Goal: Transaction & Acquisition: Purchase product/service

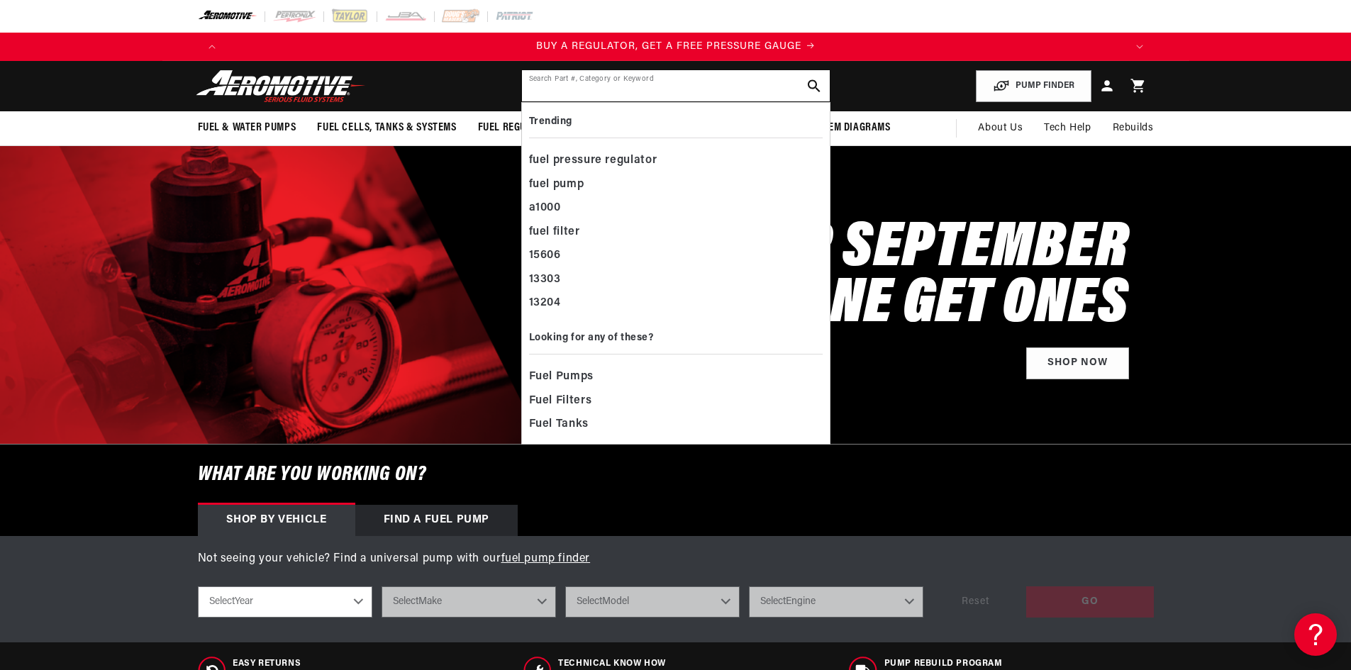
click at [533, 79] on input "text" at bounding box center [676, 85] width 308 height 31
click at [529, 87] on input "text" at bounding box center [676, 85] width 308 height 31
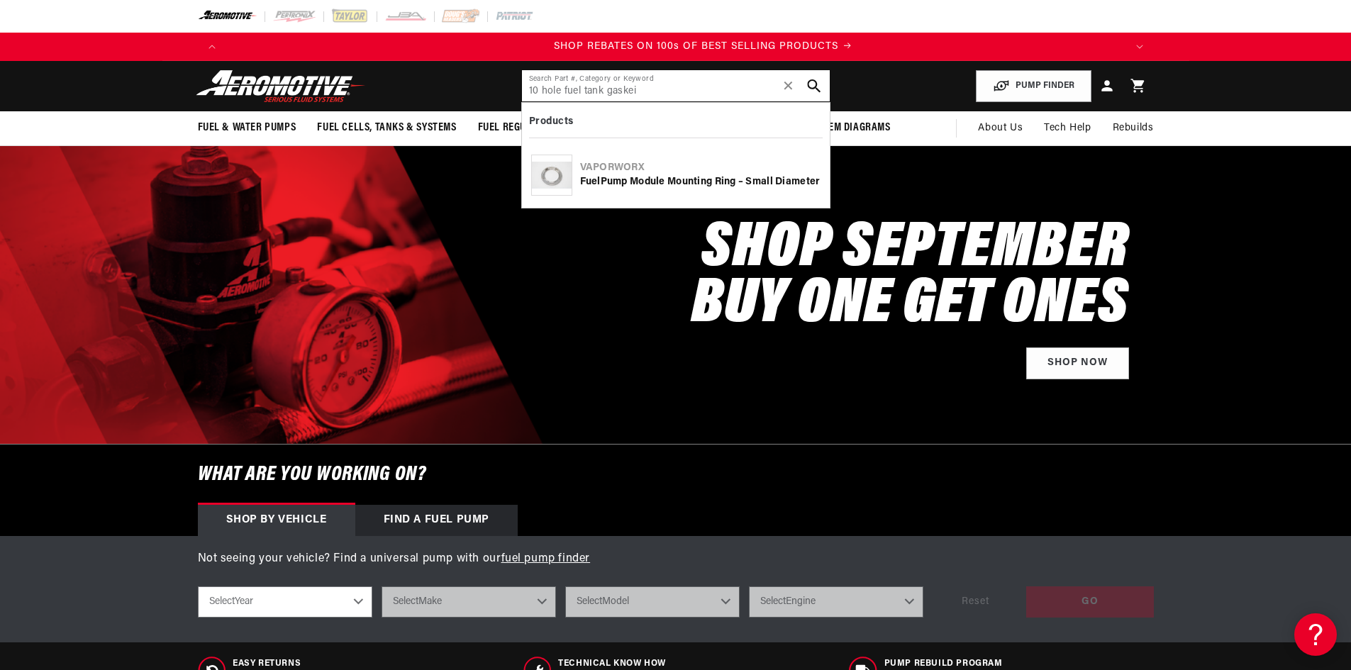
scroll to position [0, 1799]
type input "10 hole fuel tank gaskei"
click at [813, 80] on use "search button" at bounding box center [813, 85] width 13 height 13
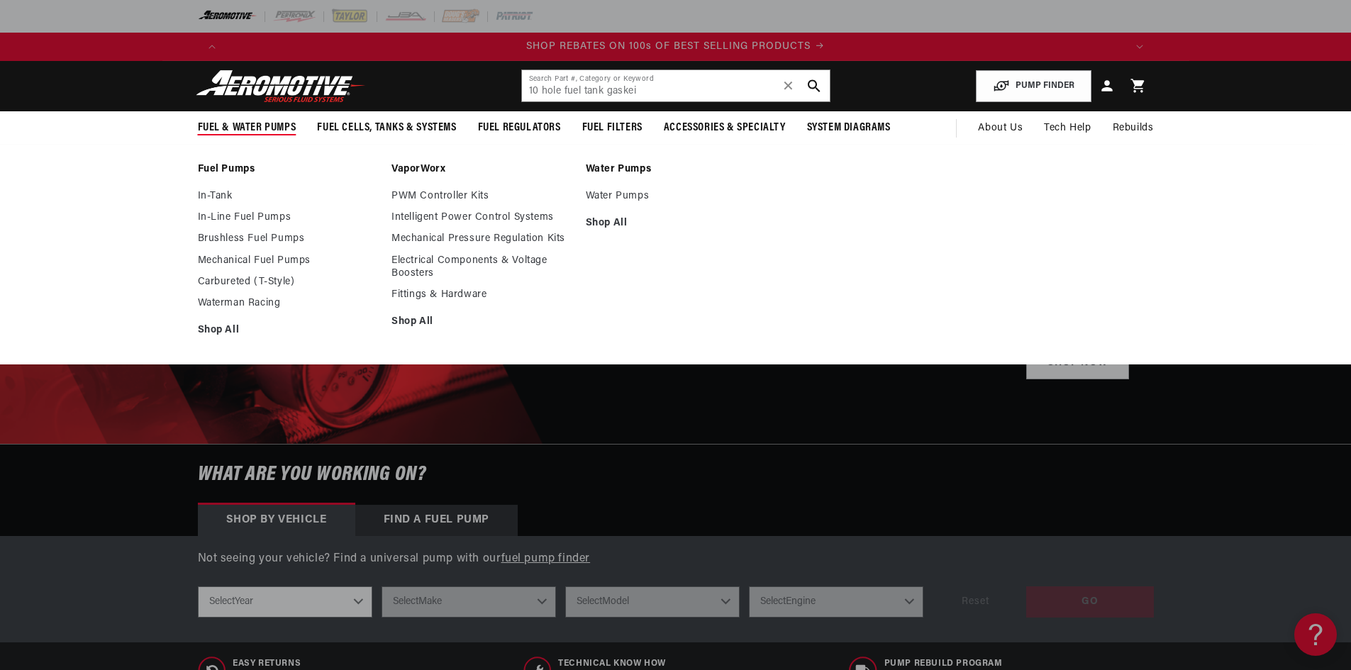
click at [218, 191] on link "In-Tank" at bounding box center [288, 196] width 180 height 13
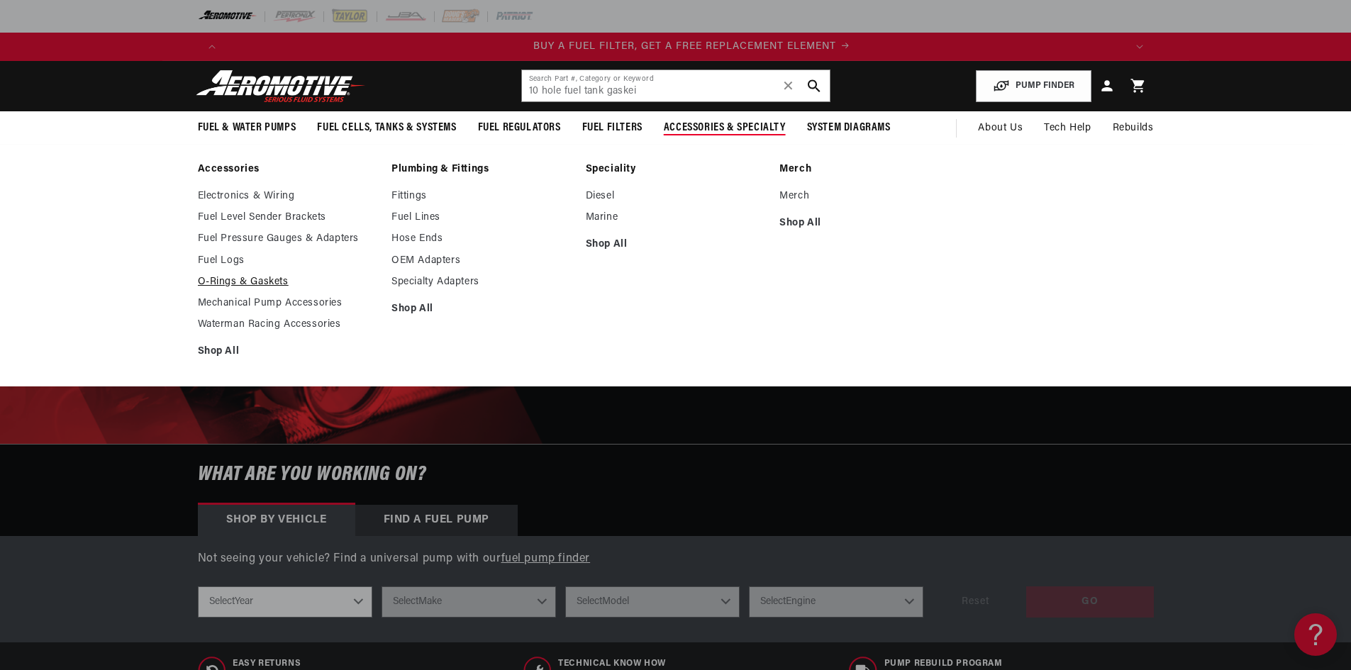
scroll to position [0, 899]
click at [260, 278] on link "O-Rings & Gaskets" at bounding box center [288, 282] width 180 height 13
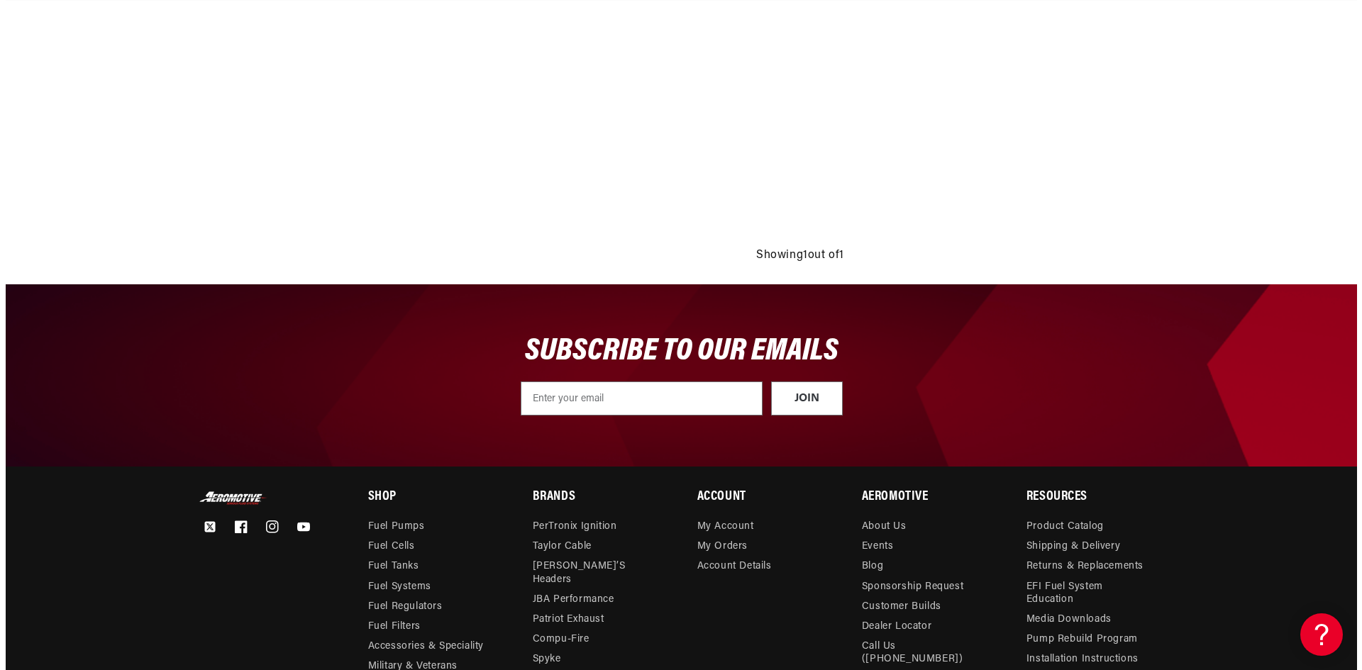
scroll to position [766, 0]
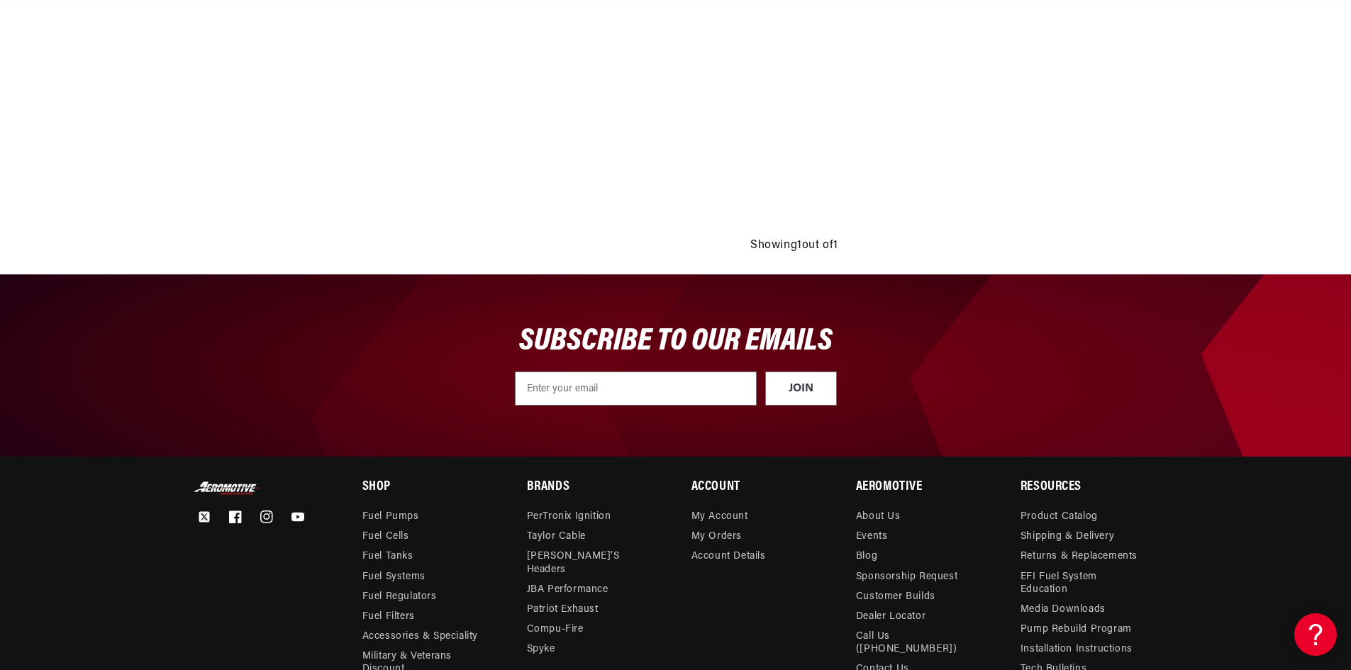
click at [1350, 657] on footer "Twitter Facebook Instagram YouTube Shop Fuel Pumps Fuel Cells Fuel Tanks ." at bounding box center [675, 668] width 1351 height 425
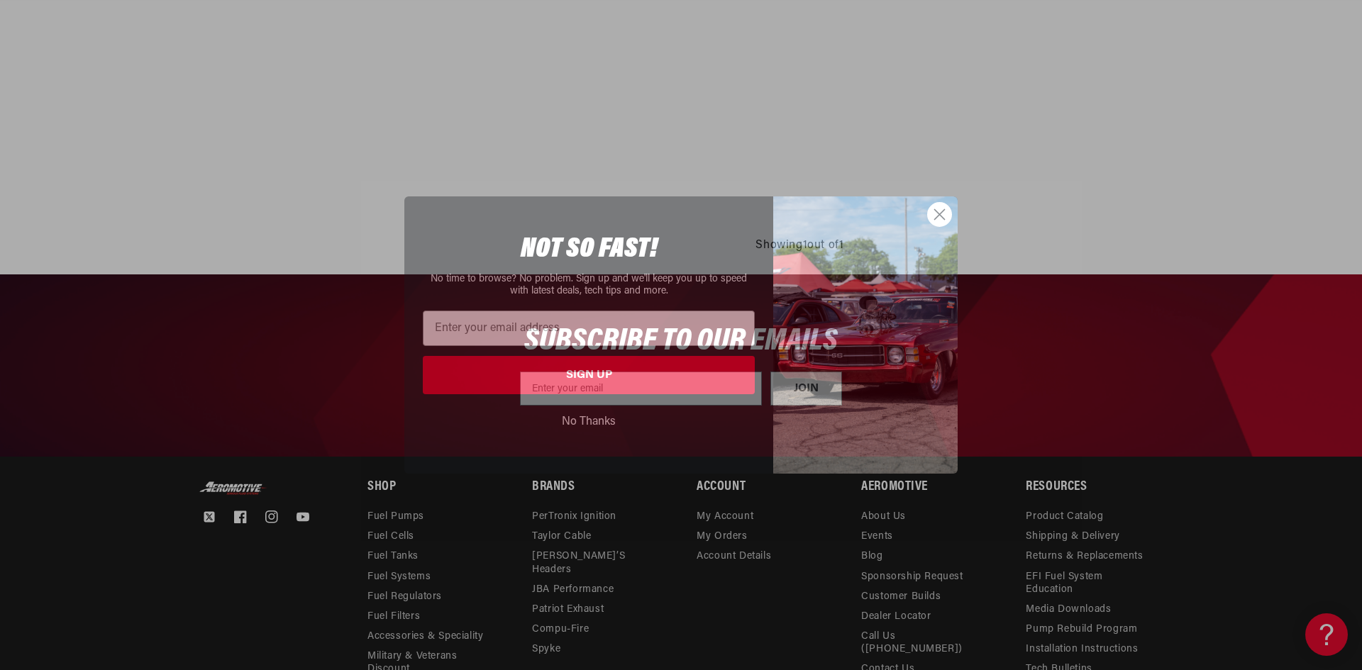
scroll to position [0, 1575]
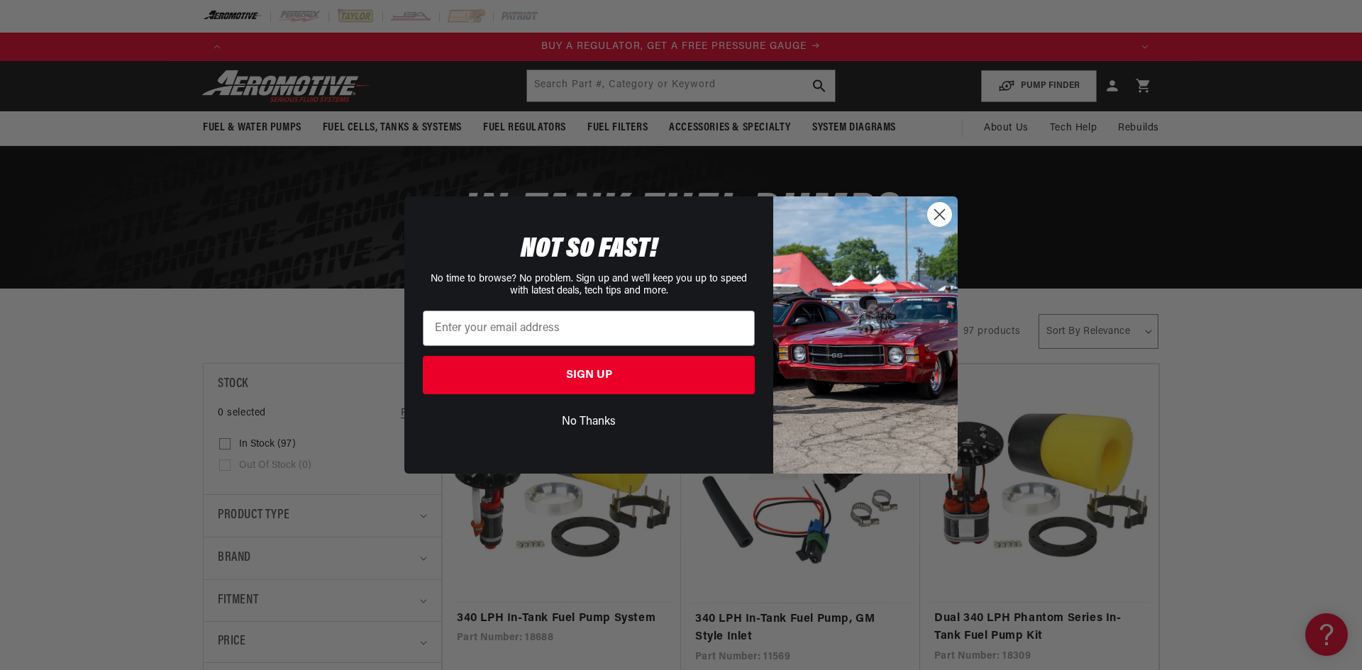
click at [941, 212] on circle "Close dialog" at bounding box center [939, 214] width 23 height 23
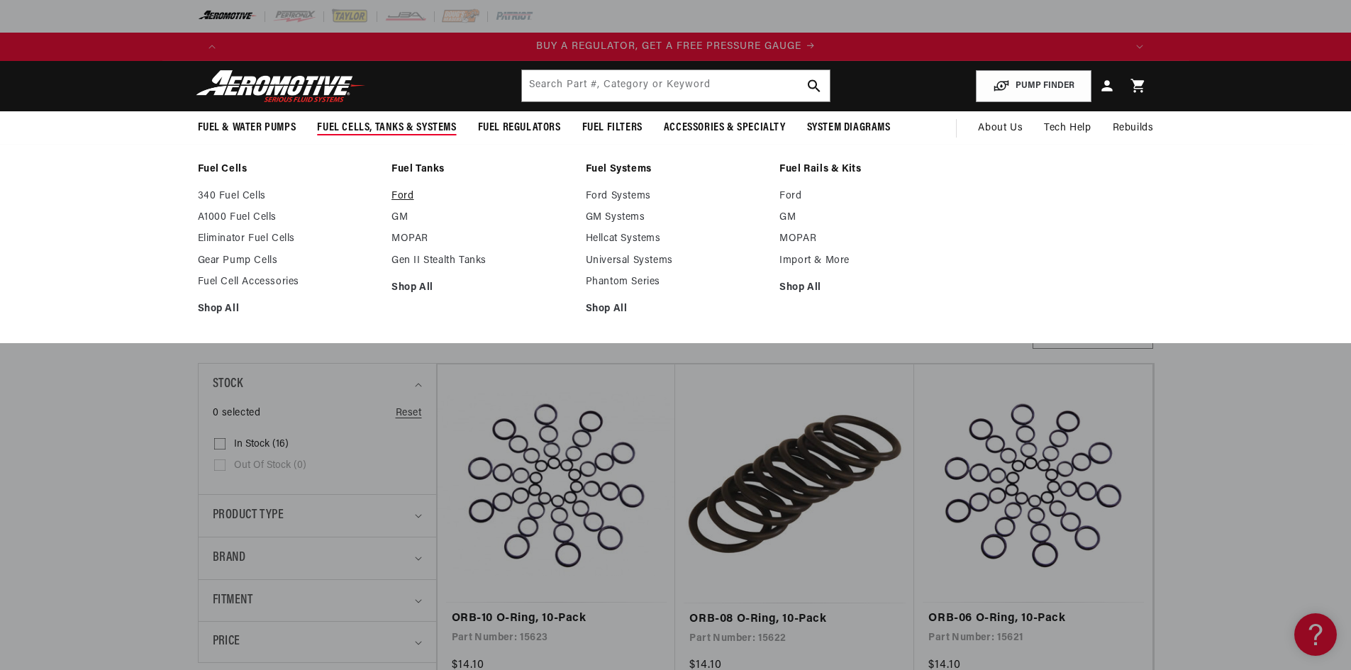
click at [404, 192] on link "Ford" at bounding box center [481, 196] width 180 height 13
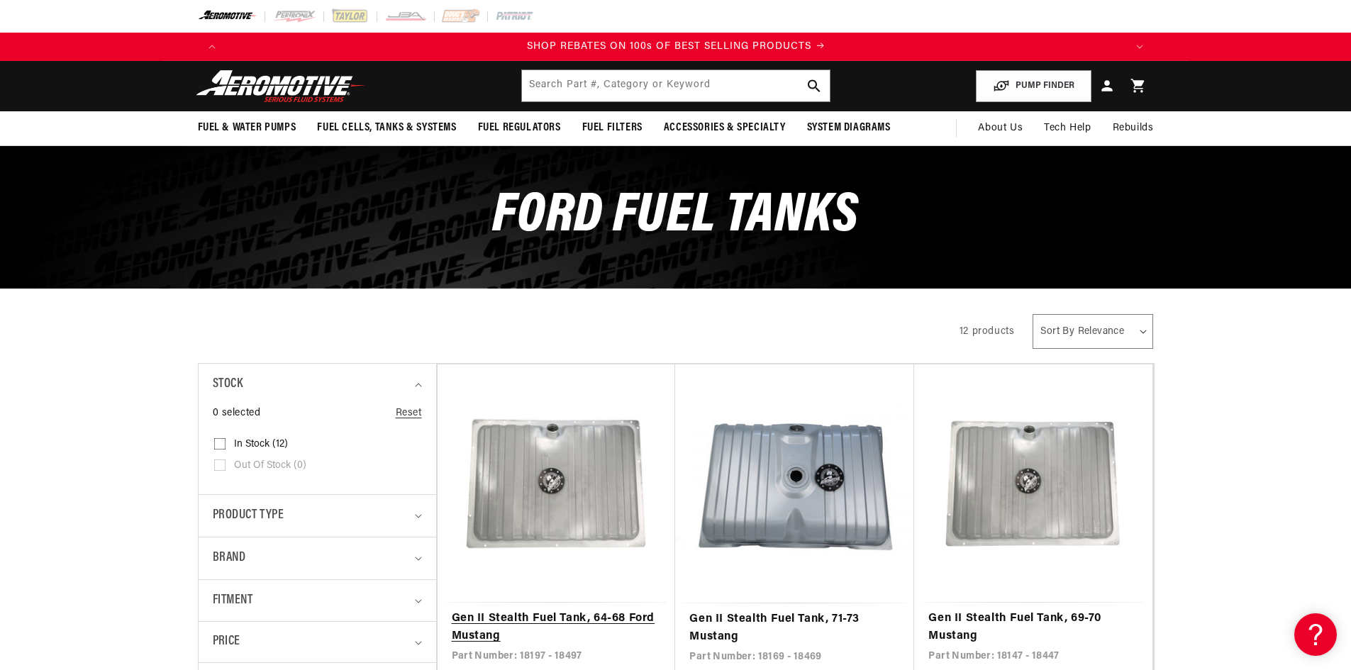
scroll to position [0, 1799]
click at [589, 610] on link "Gen II Stealth Fuel Tank, 64-68 Ford Mustang" at bounding box center [557, 628] width 210 height 36
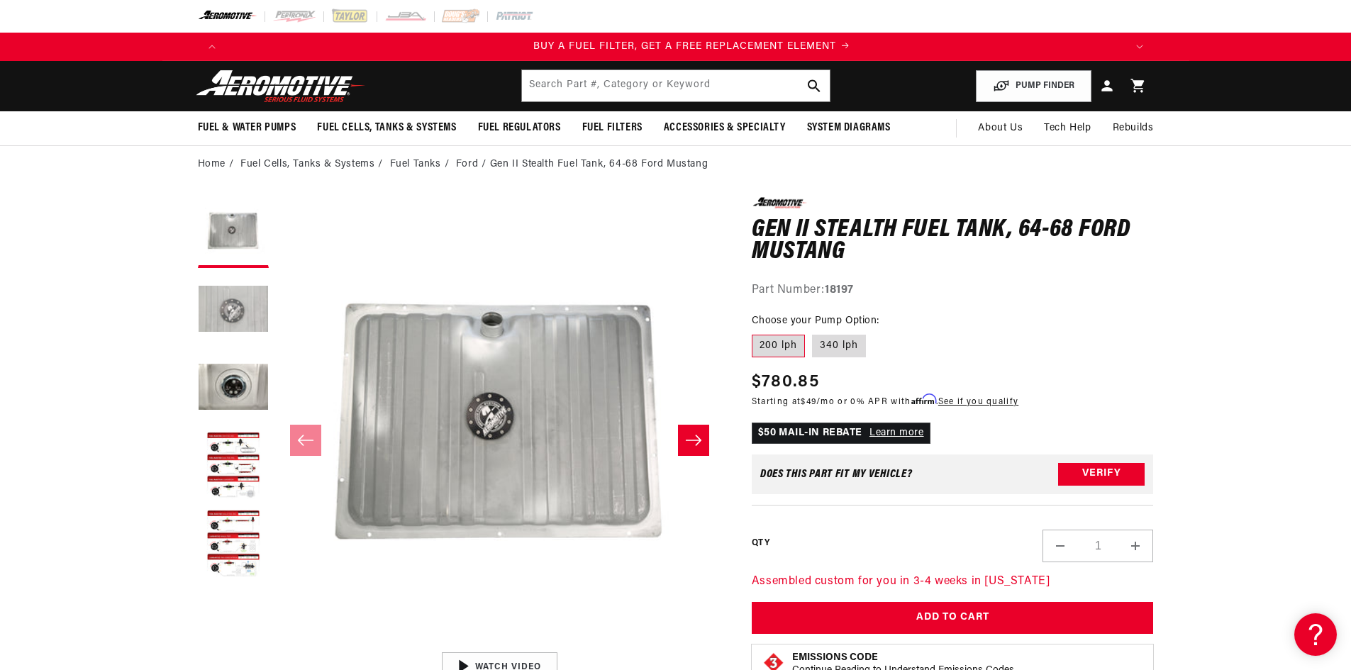
scroll to position [0, 899]
click at [245, 313] on button "Load image 2 in gallery view" at bounding box center [233, 310] width 71 height 71
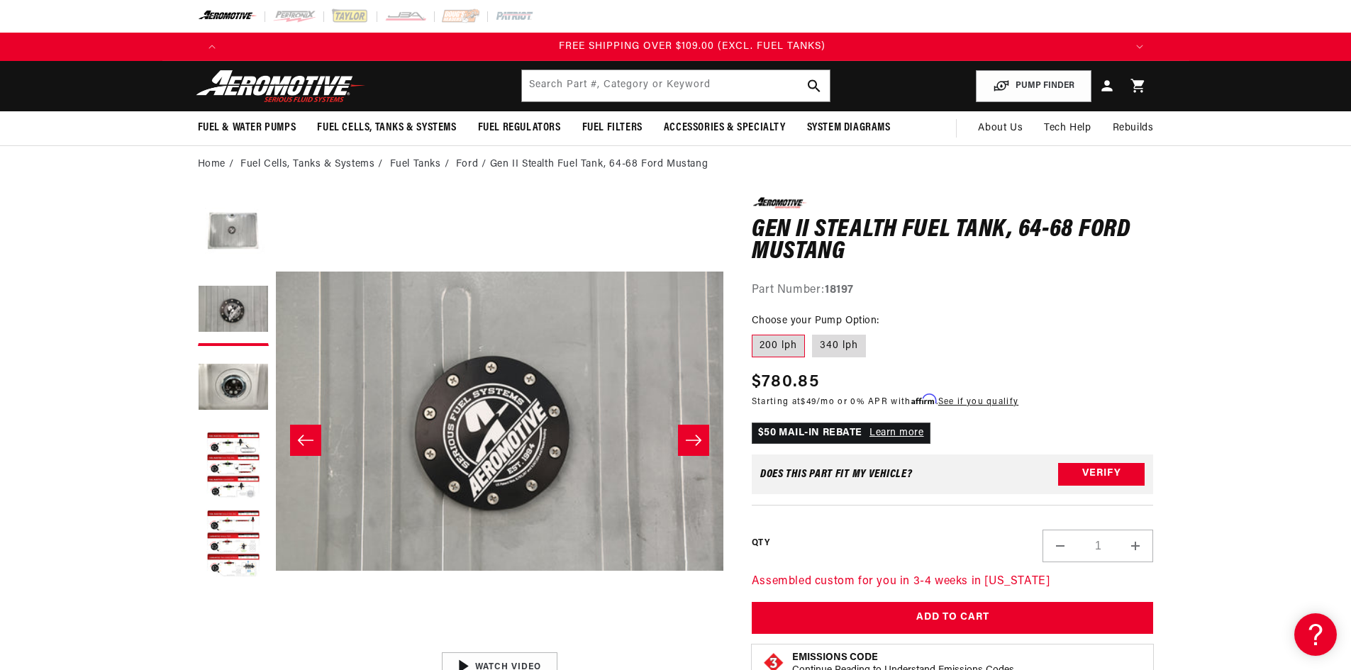
scroll to position [0, 2698]
click at [698, 438] on icon "Slide right" at bounding box center [694, 440] width 16 height 11
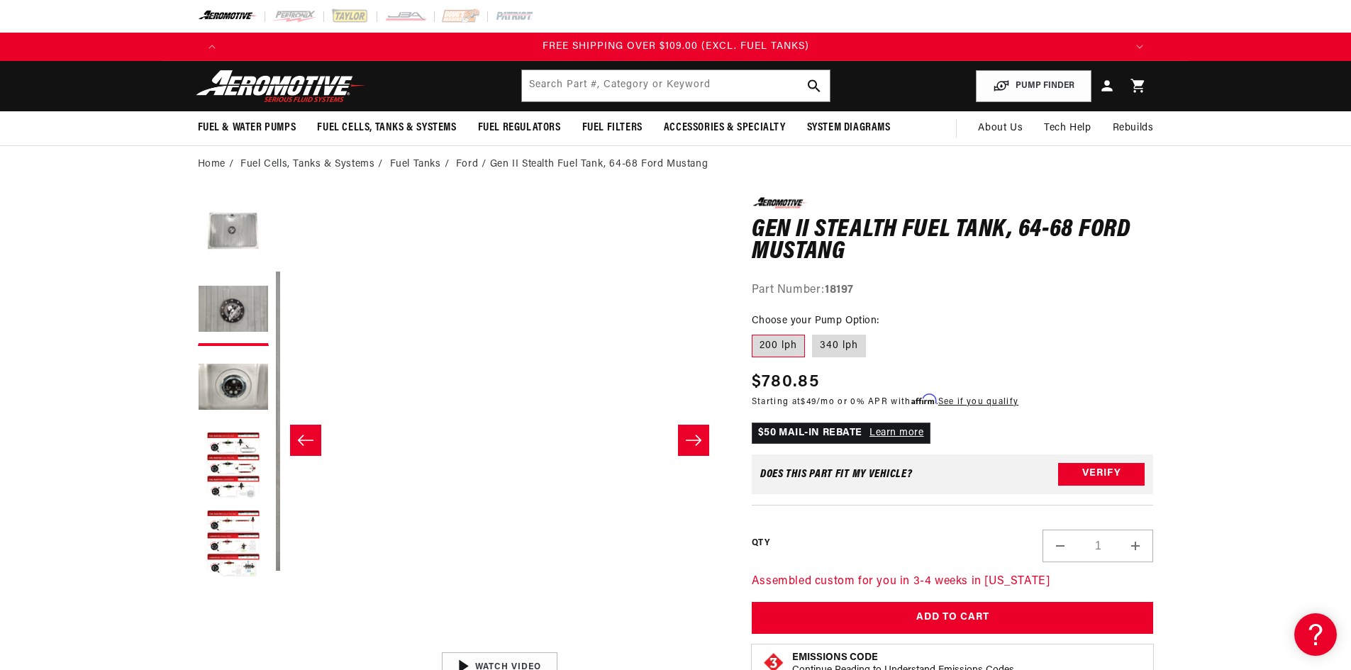
scroll to position [0, 896]
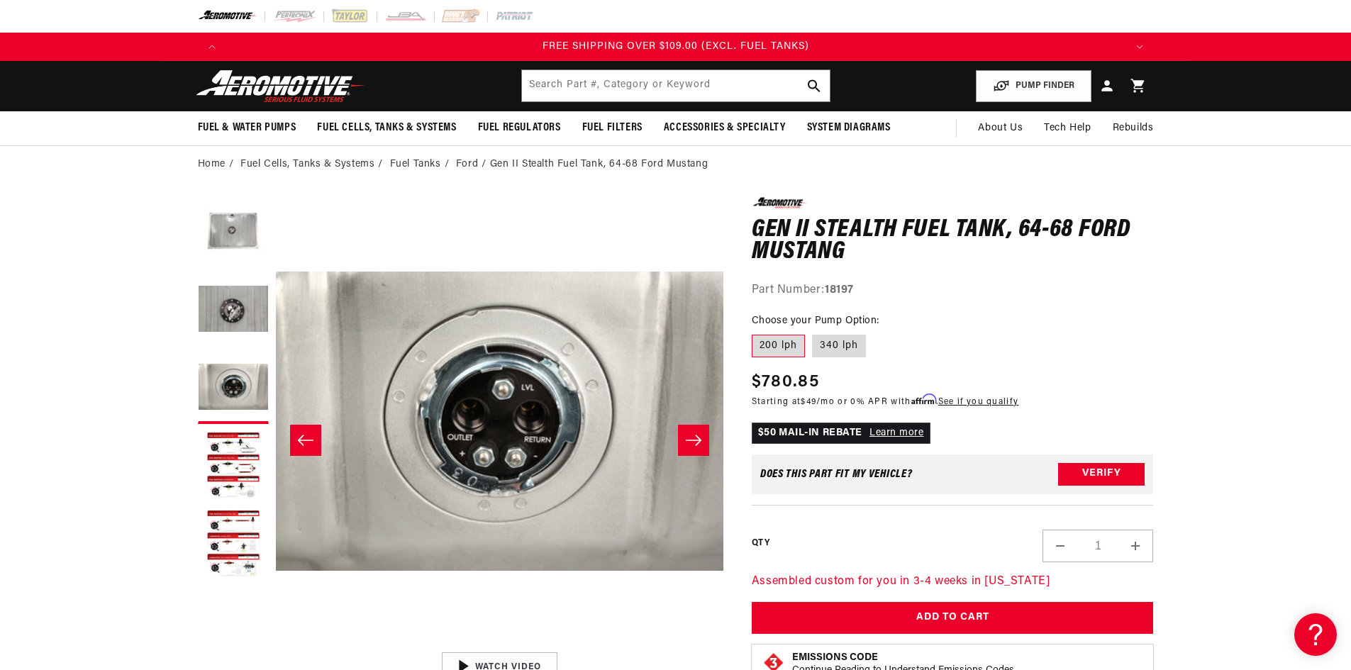
click at [698, 439] on icon "Slide right" at bounding box center [693, 440] width 17 height 14
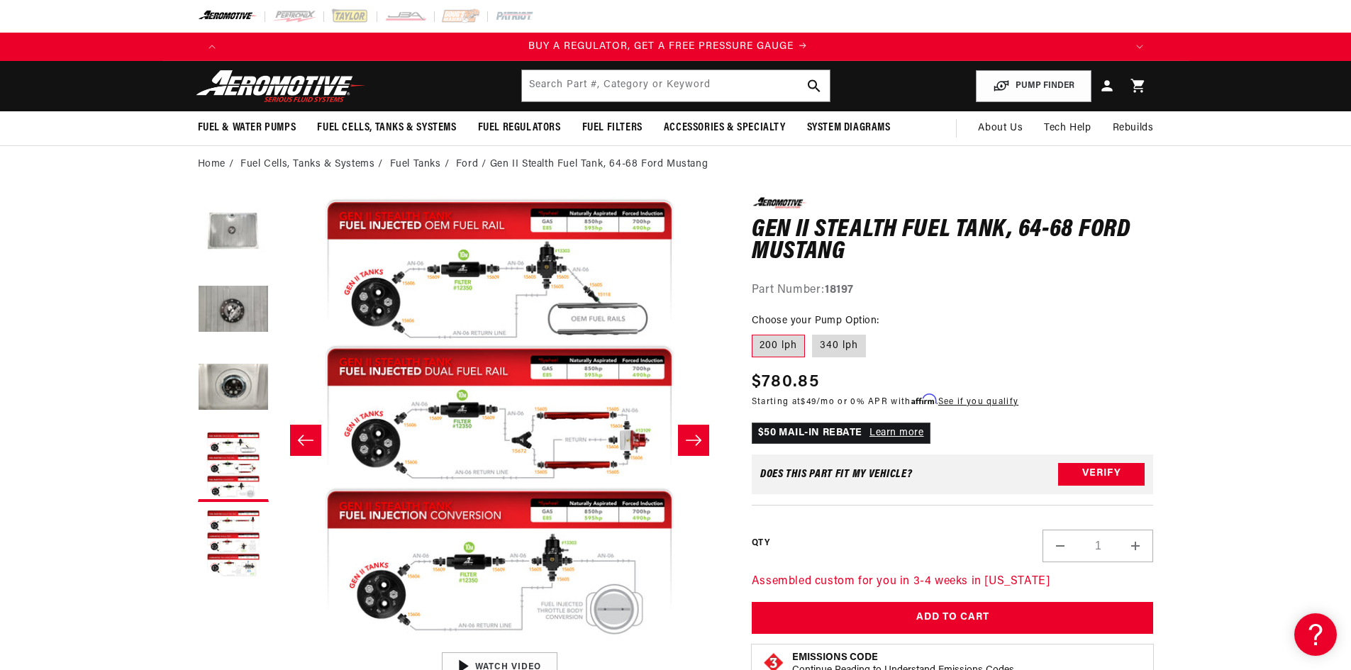
scroll to position [0, 0]
click at [698, 439] on icon "Slide right" at bounding box center [693, 440] width 17 height 14
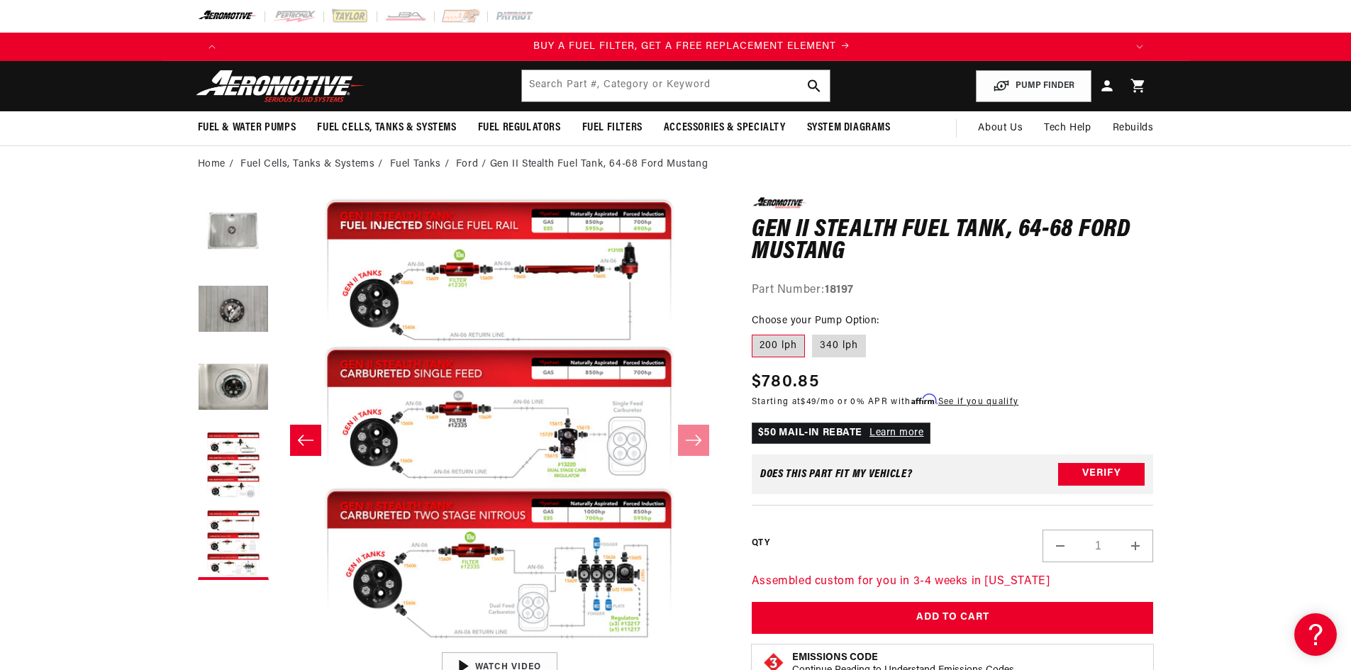
scroll to position [0, 899]
click at [307, 437] on icon "Slide left" at bounding box center [305, 440] width 17 height 14
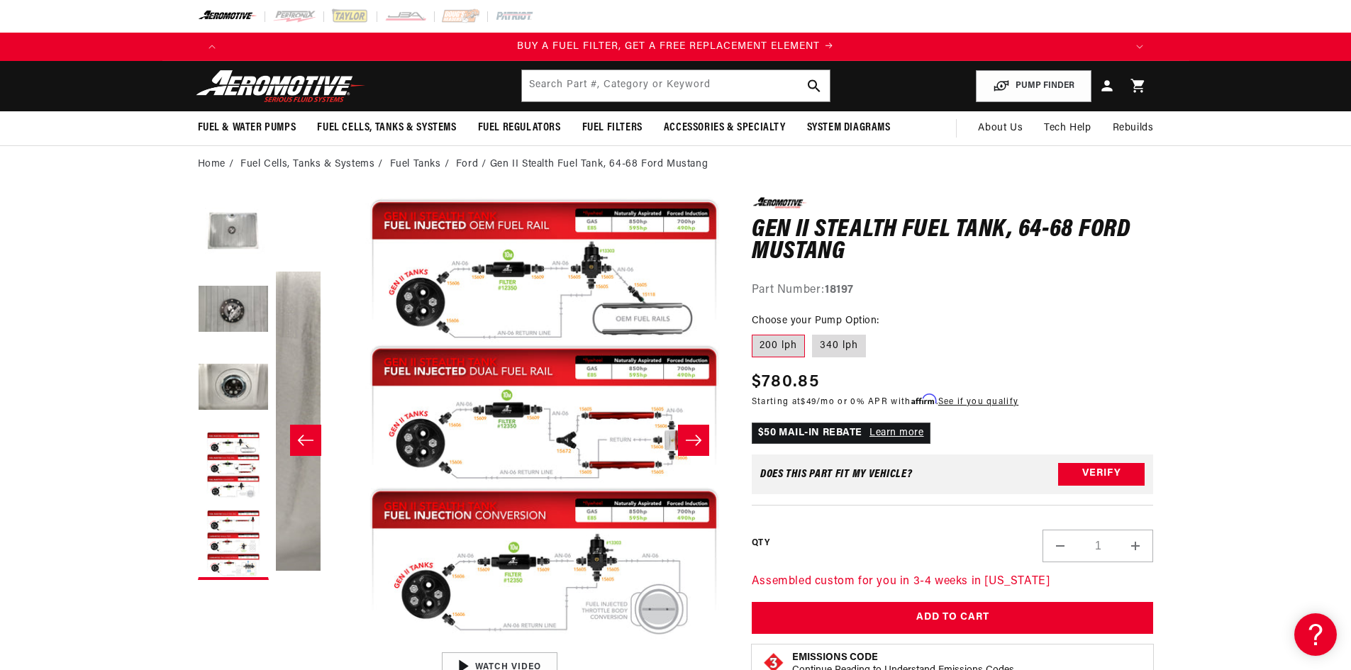
click at [308, 435] on icon "Slide left" at bounding box center [305, 440] width 17 height 14
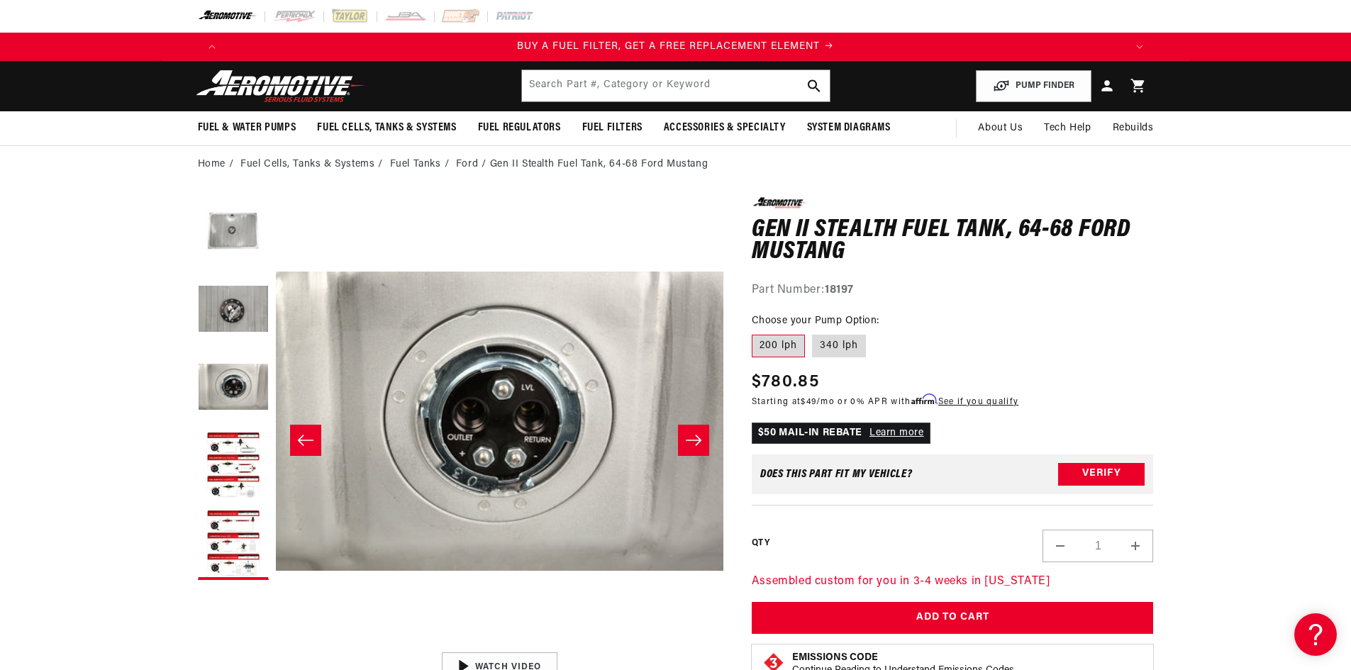
click at [308, 435] on icon "Slide left" at bounding box center [305, 440] width 17 height 14
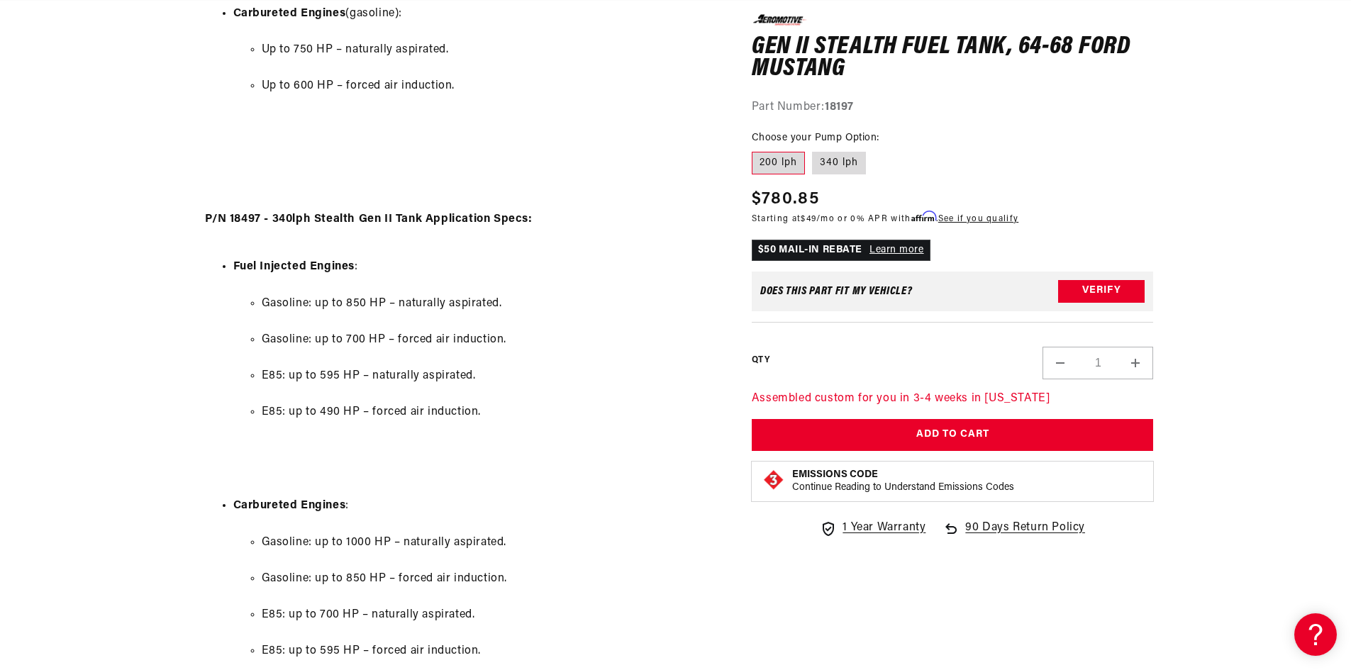
scroll to position [0, 1537]
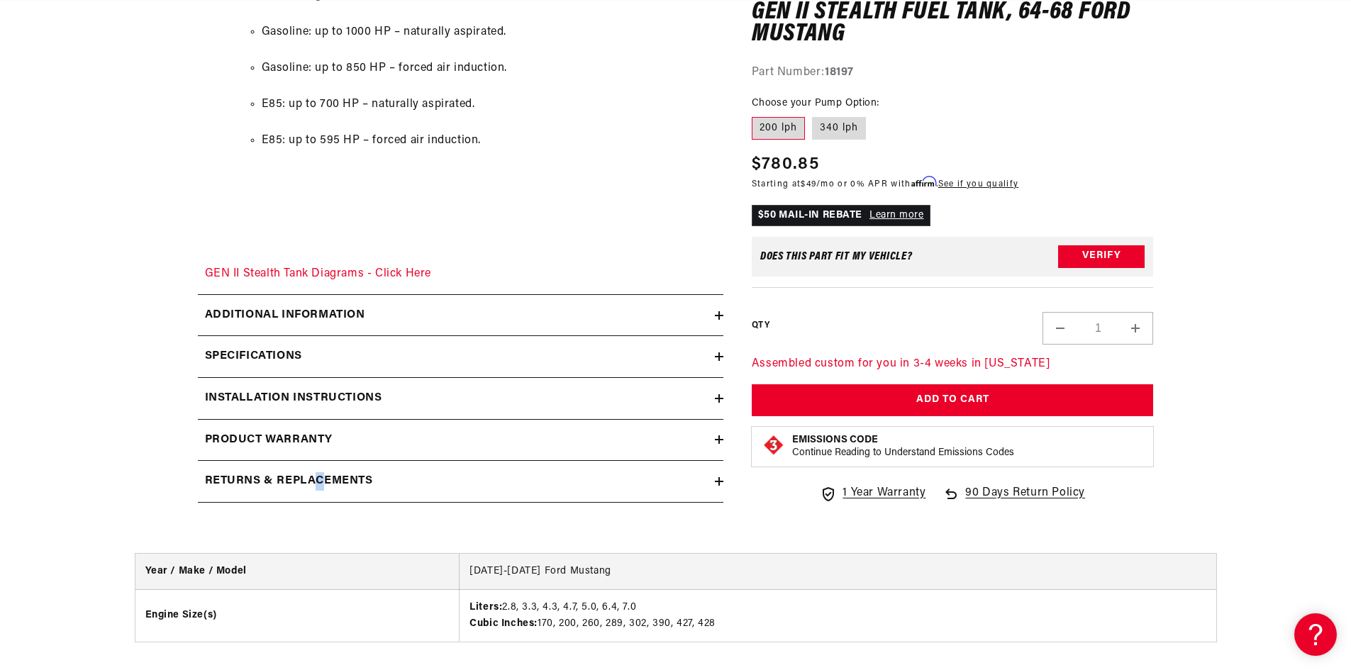
click at [321, 472] on summary "Returns & replacements" at bounding box center [461, 481] width 526 height 41
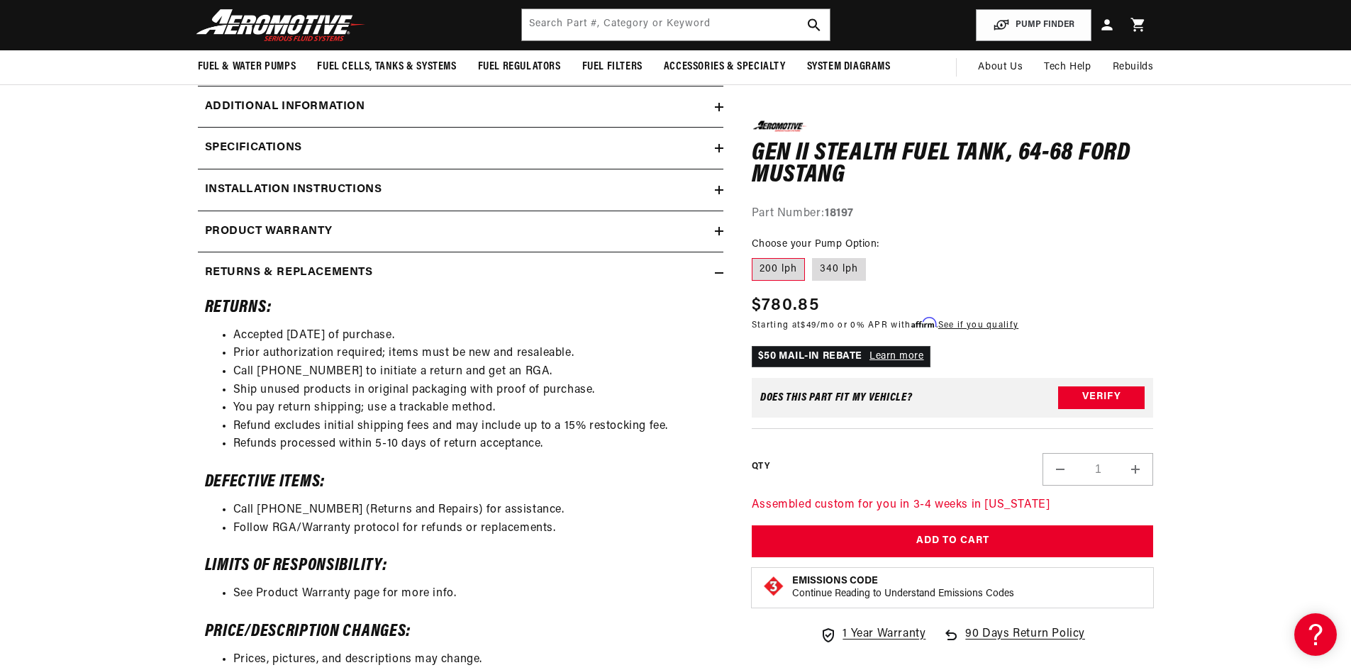
click at [285, 179] on summary "Installation Instructions" at bounding box center [461, 190] width 526 height 41
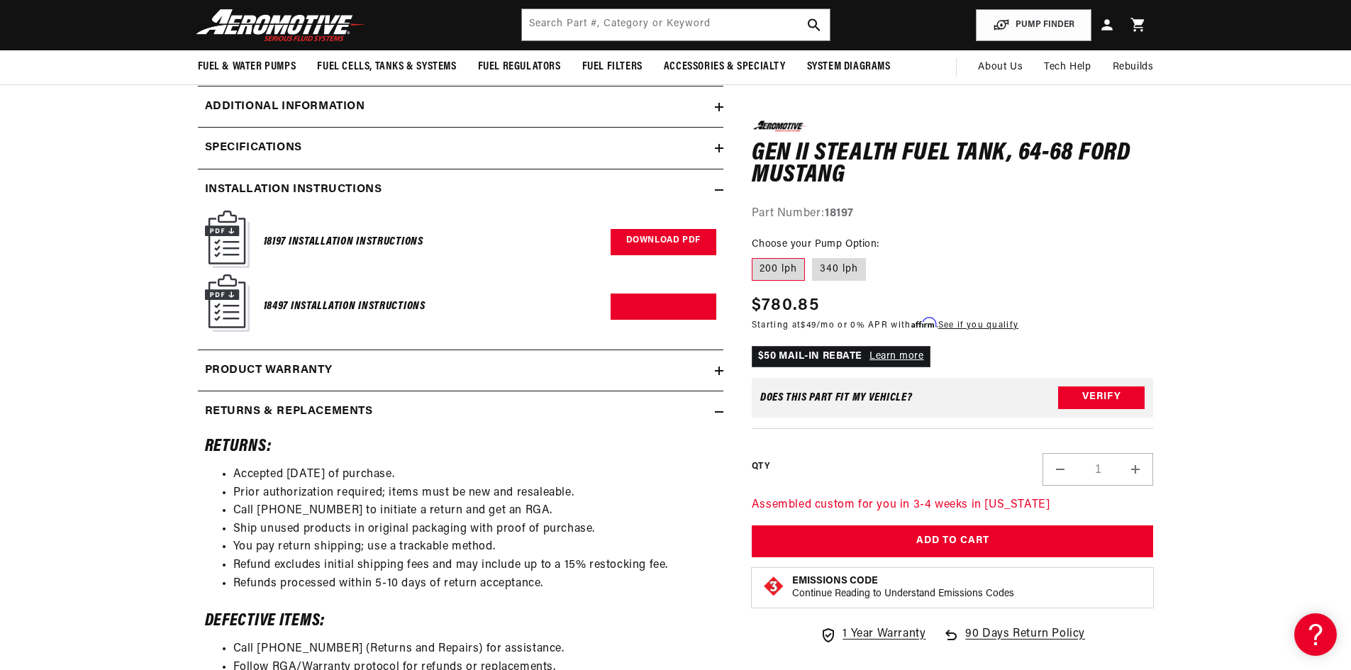
click at [679, 240] on link "Download PDF" at bounding box center [664, 242] width 106 height 26
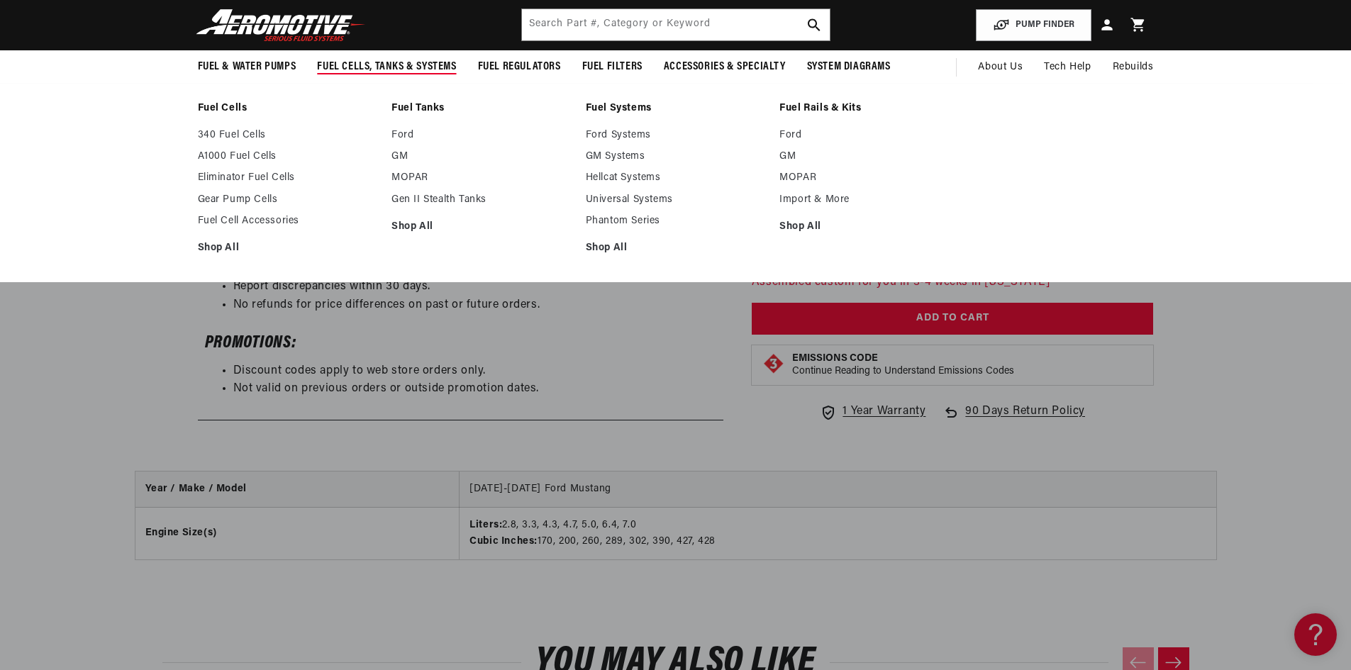
scroll to position [0, 0]
click at [413, 131] on link "Ford" at bounding box center [481, 135] width 180 height 13
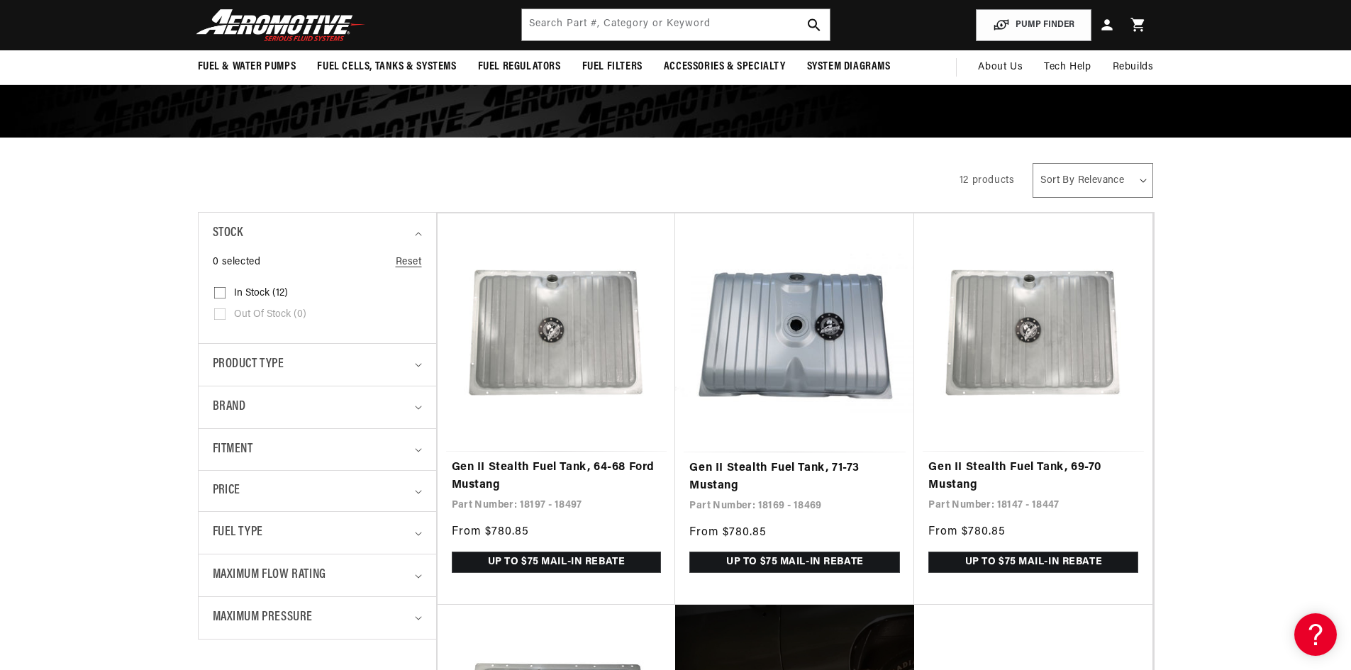
scroll to position [0, 1799]
click at [553, 464] on link "Gen II Stealth Fuel Tank, 64-68 Ford Mustang" at bounding box center [557, 477] width 210 height 36
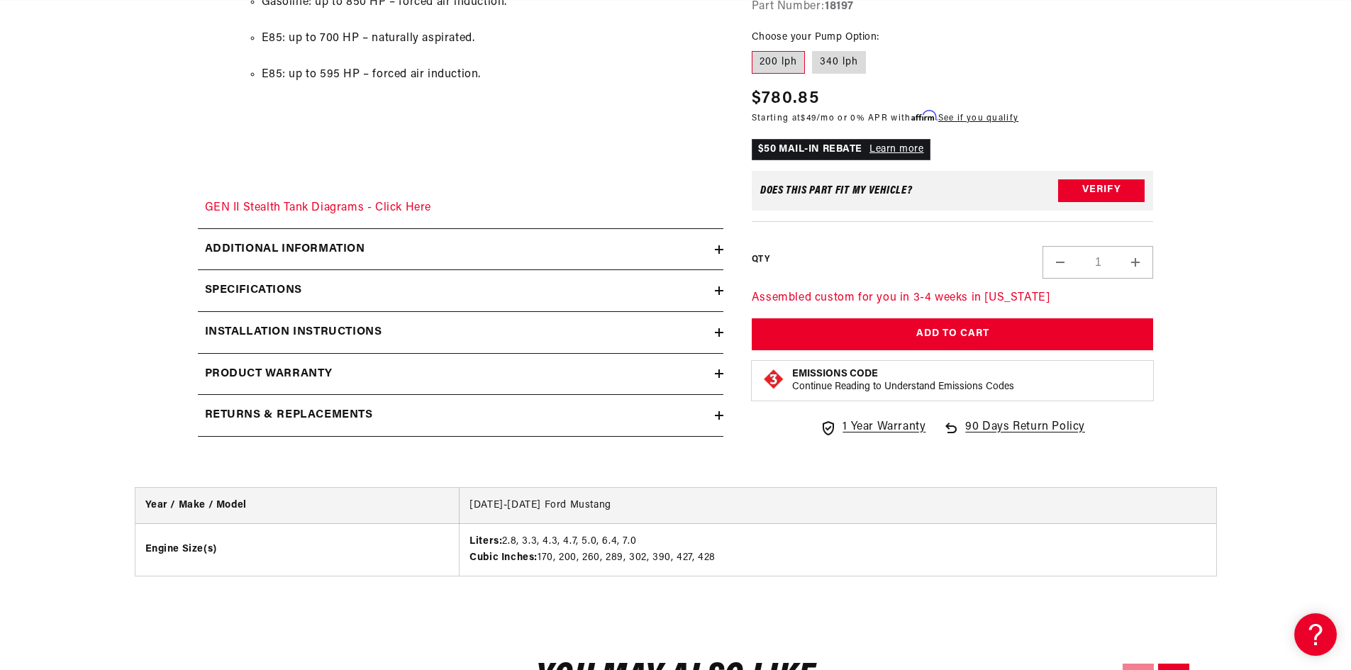
click at [282, 283] on h2 "Specifications" at bounding box center [253, 291] width 97 height 18
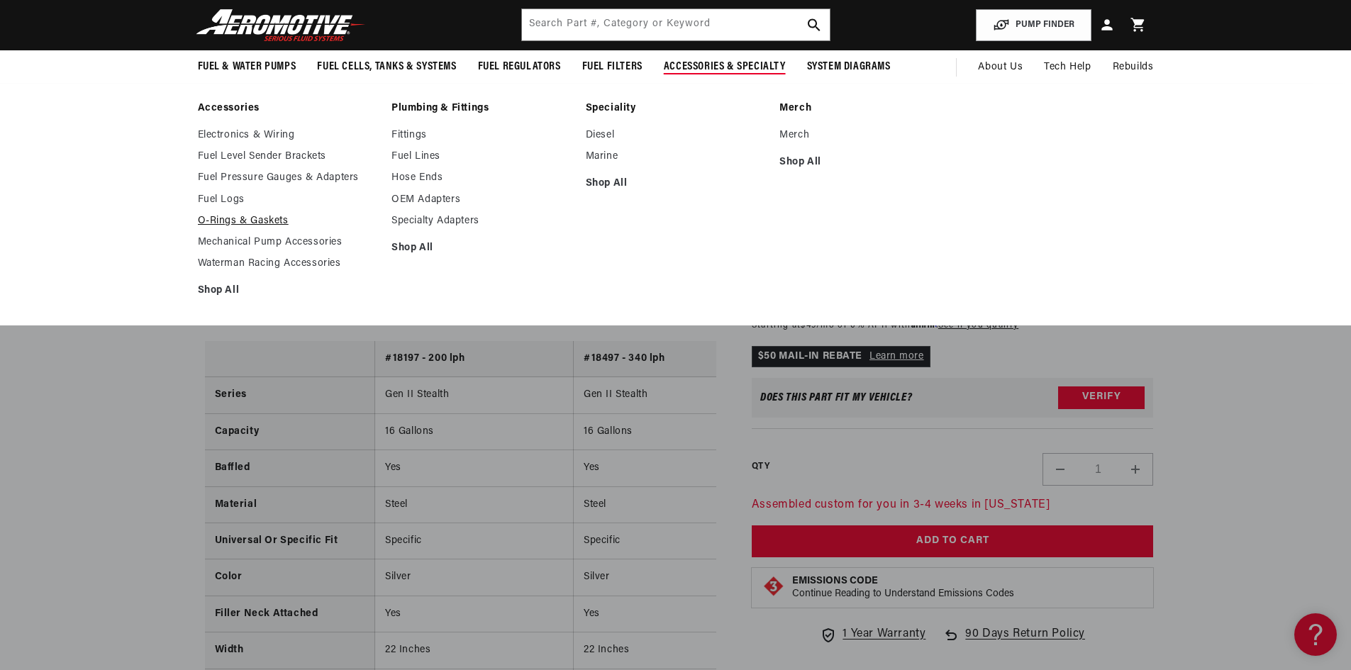
click at [254, 221] on link "O-Rings & Gaskets" at bounding box center [288, 221] width 180 height 13
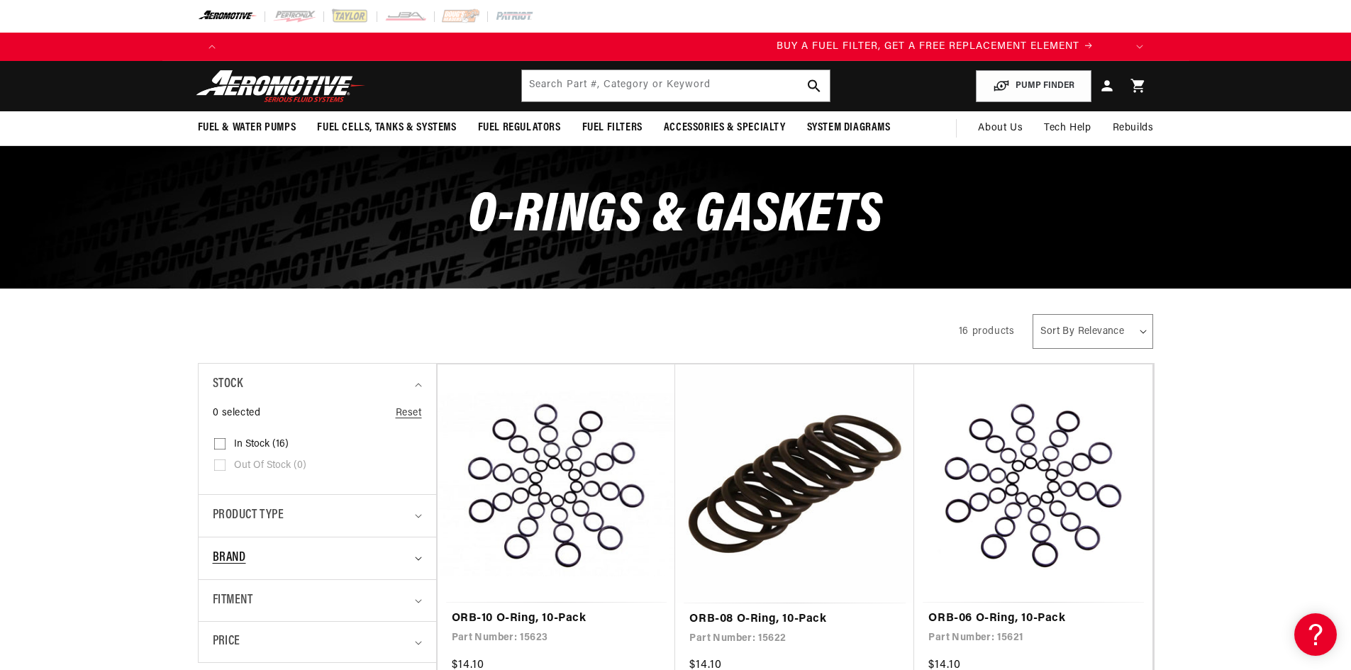
click at [410, 555] on summary "Brand" at bounding box center [317, 559] width 209 height 42
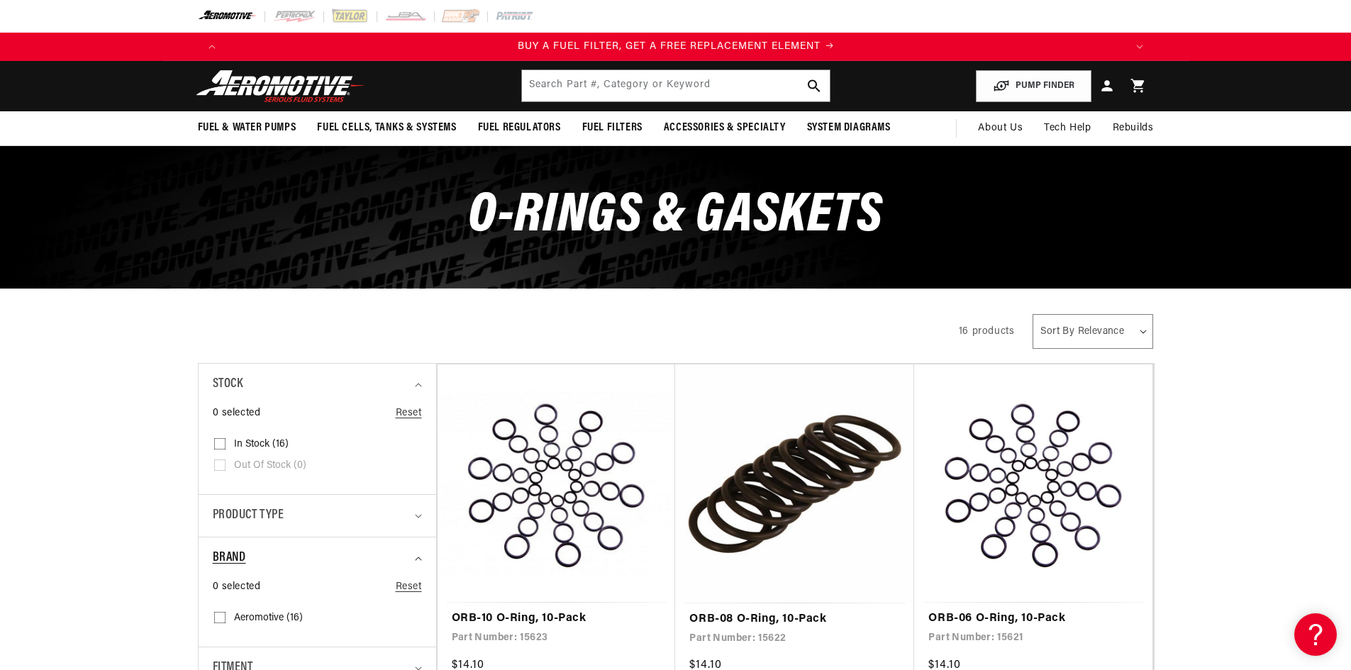
scroll to position [0, 899]
click at [221, 617] on input "Aeromotive (16) Aeromotive (16 products)" at bounding box center [219, 620] width 11 height 11
checkbox input "true"
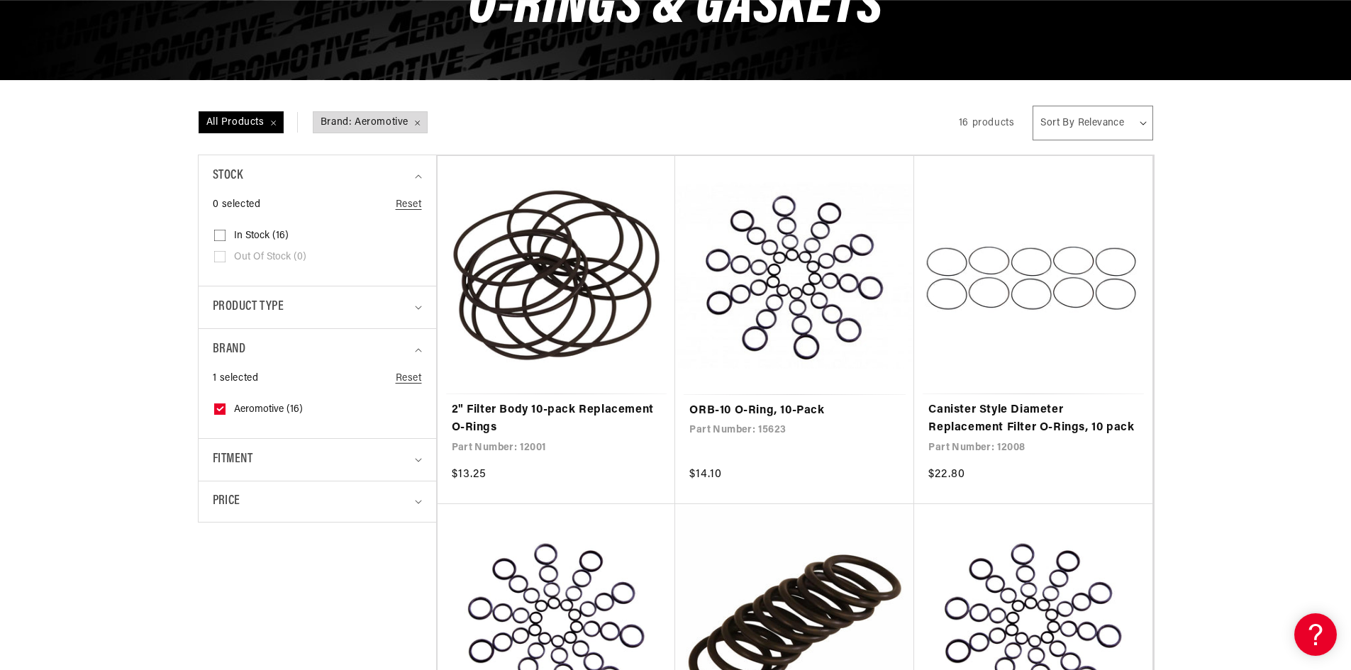
scroll to position [237, 0]
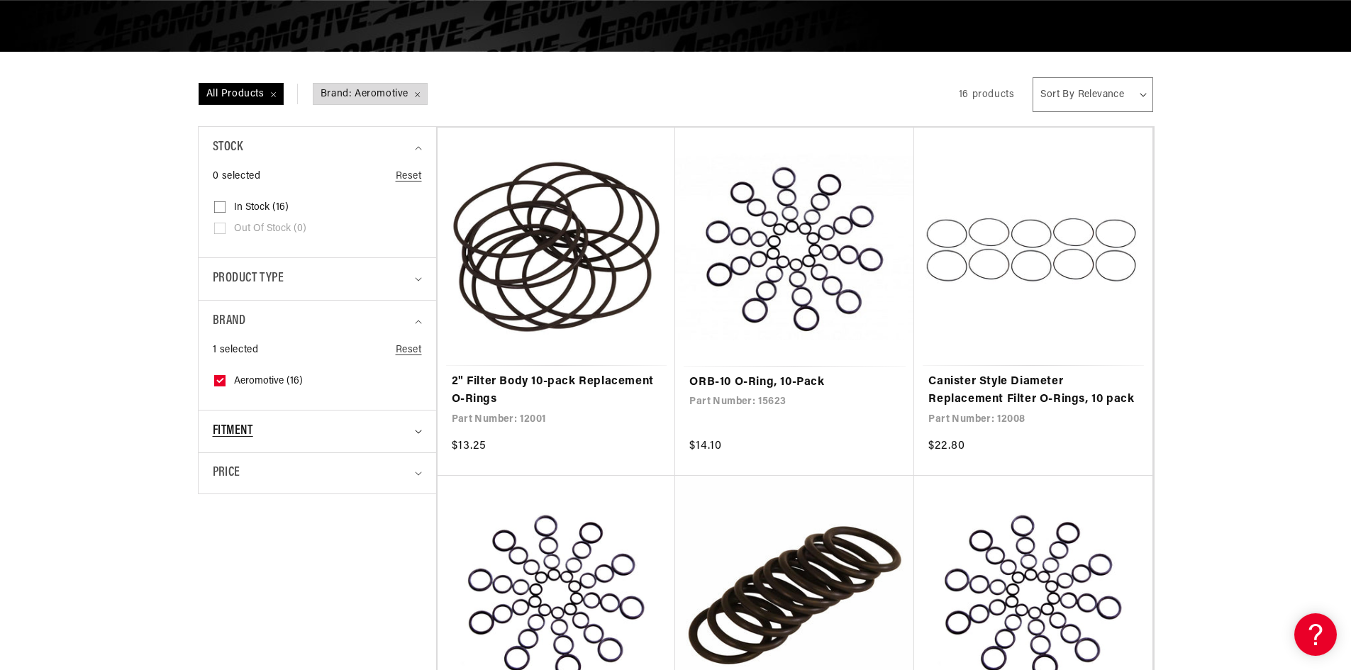
click at [230, 426] on span "Fitment" at bounding box center [233, 431] width 40 height 21
click at [221, 487] on icon at bounding box center [219, 490] width 11 height 11
click at [221, 488] on input "Universal (16) Universal (16 products)" at bounding box center [219, 493] width 11 height 11
checkbox input "true"
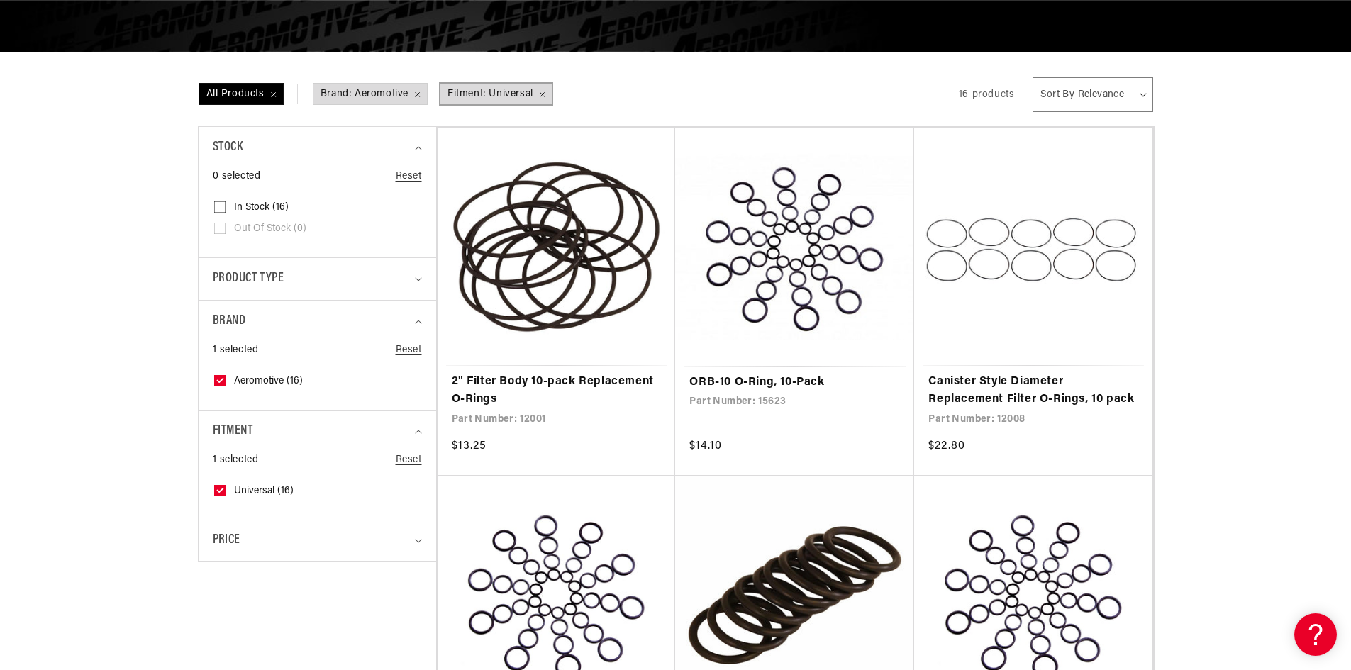
scroll to position [0, 1799]
click at [398, 87] on span "Brand: Aeromotive Remove filter" at bounding box center [369, 94] width 113 height 21
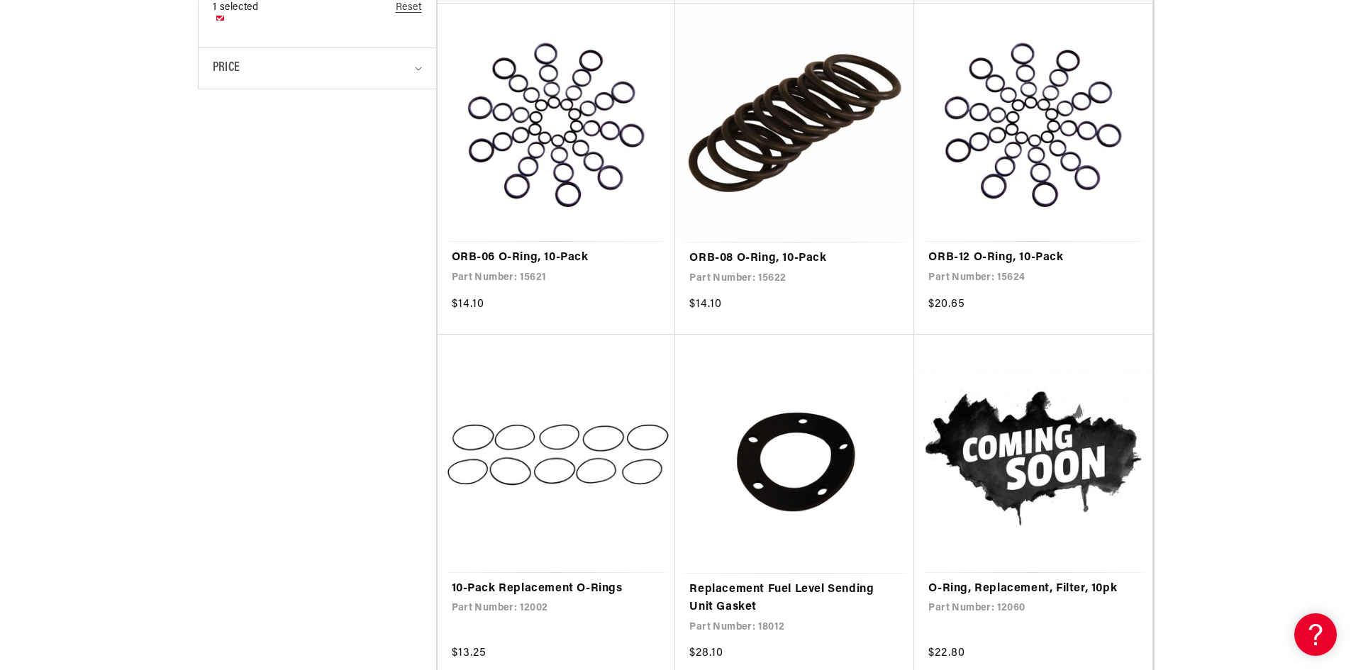
scroll to position [0, 899]
click at [1345, 667] on div "Filter By Filter By Filter and sort Stock 0 selected Reset In stock (16)" at bounding box center [675, 658] width 1351 height 2159
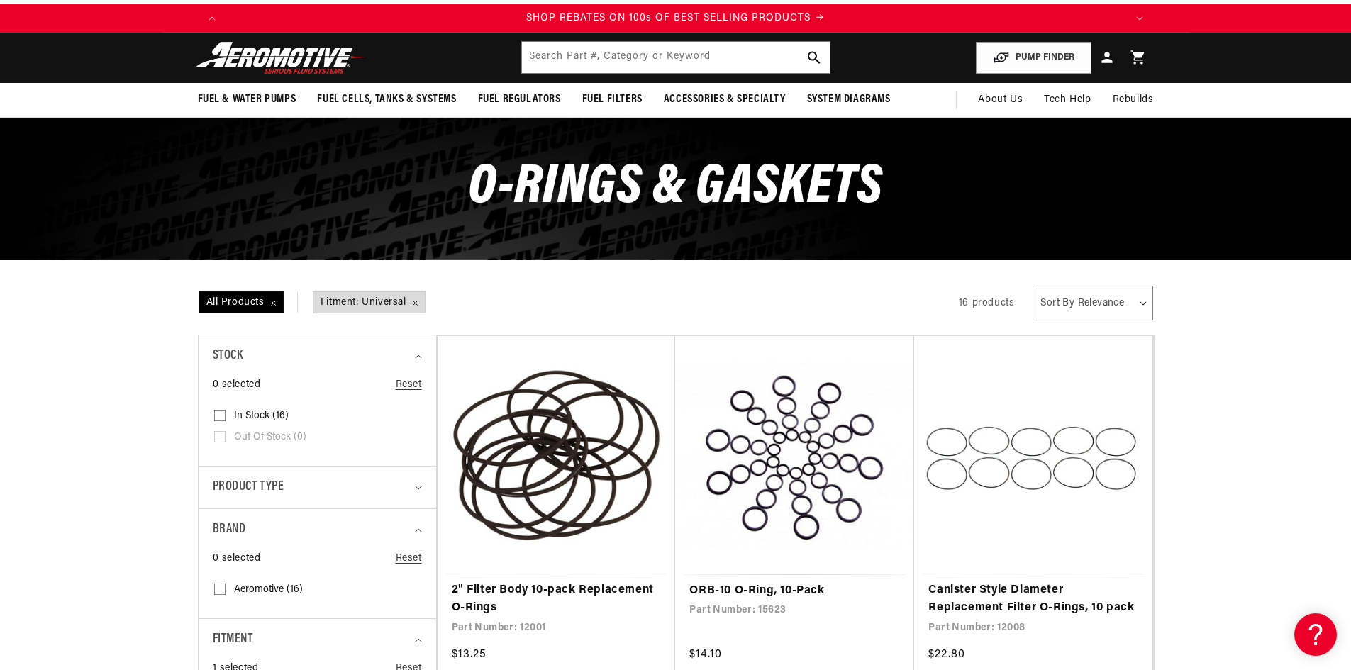
scroll to position [0, 0]
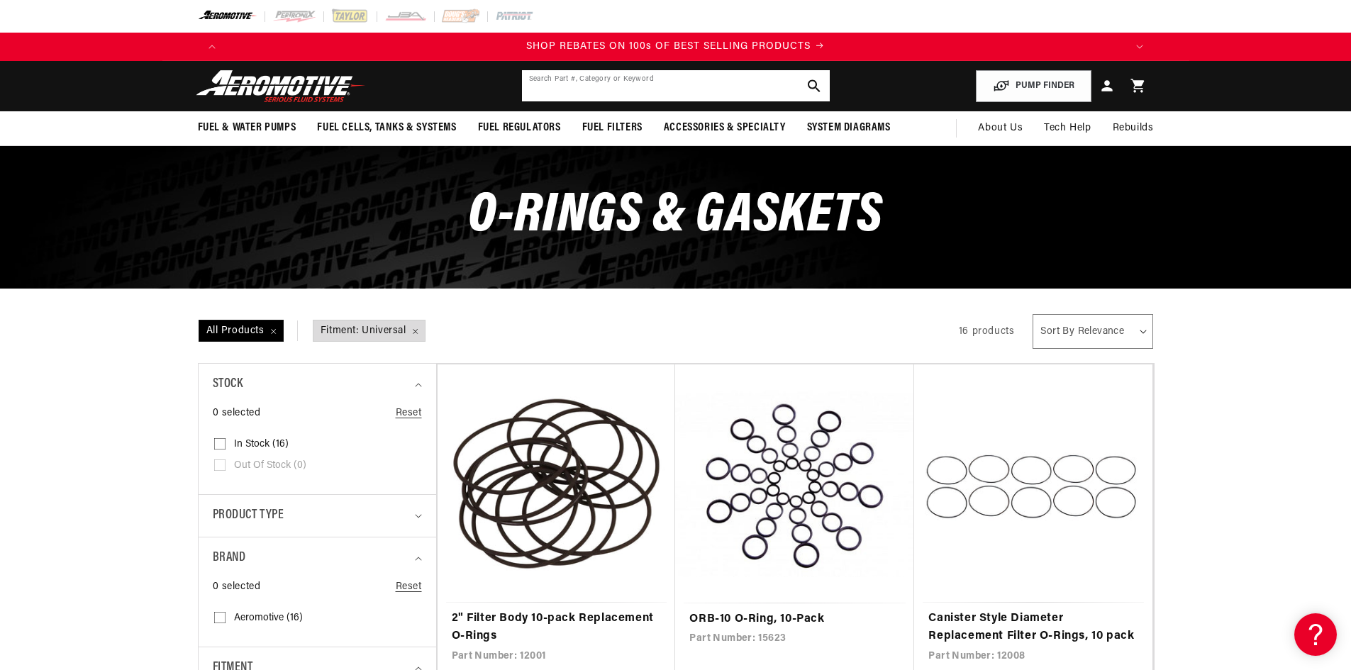
click at [732, 82] on input "text" at bounding box center [676, 85] width 308 height 31
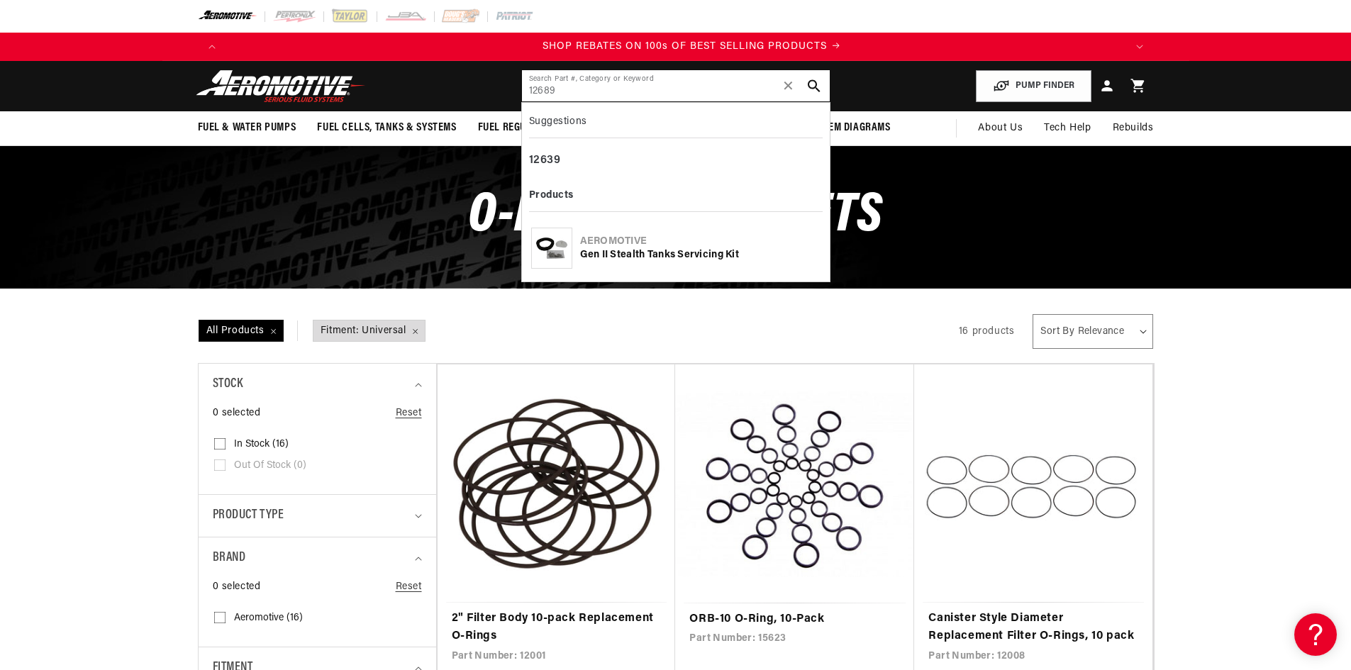
scroll to position [0, 1799]
type input "12689"
click at [645, 252] on div "Gen II Stealth Tanks Servicing Kit" at bounding box center [700, 255] width 240 height 14
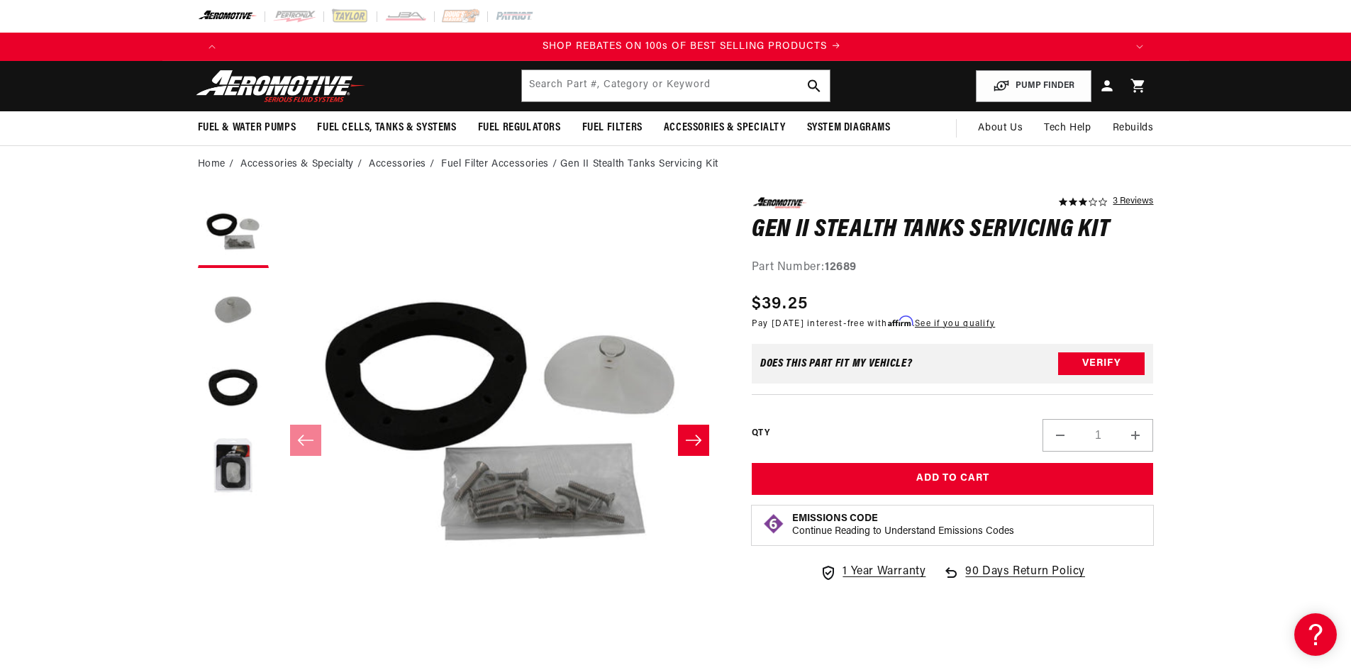
scroll to position [0, 1799]
click at [687, 431] on button "Slide right" at bounding box center [693, 440] width 31 height 31
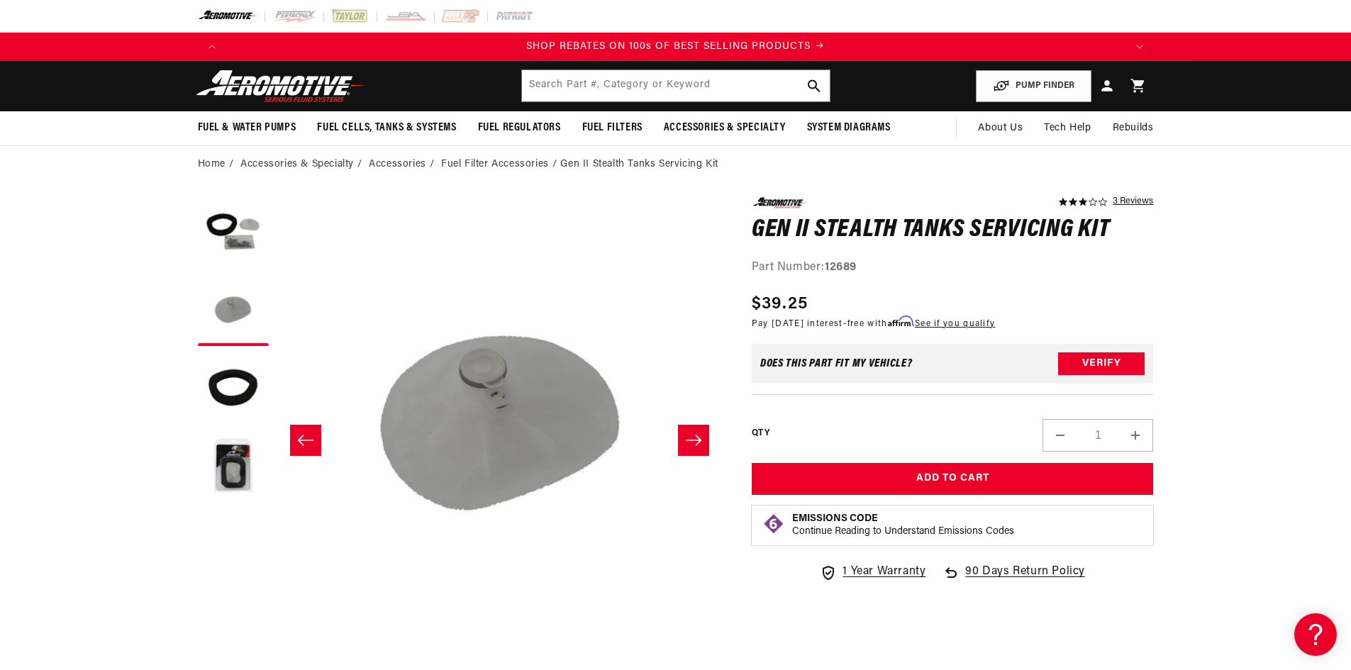
click at [689, 431] on button "Slide right" at bounding box center [693, 440] width 31 height 31
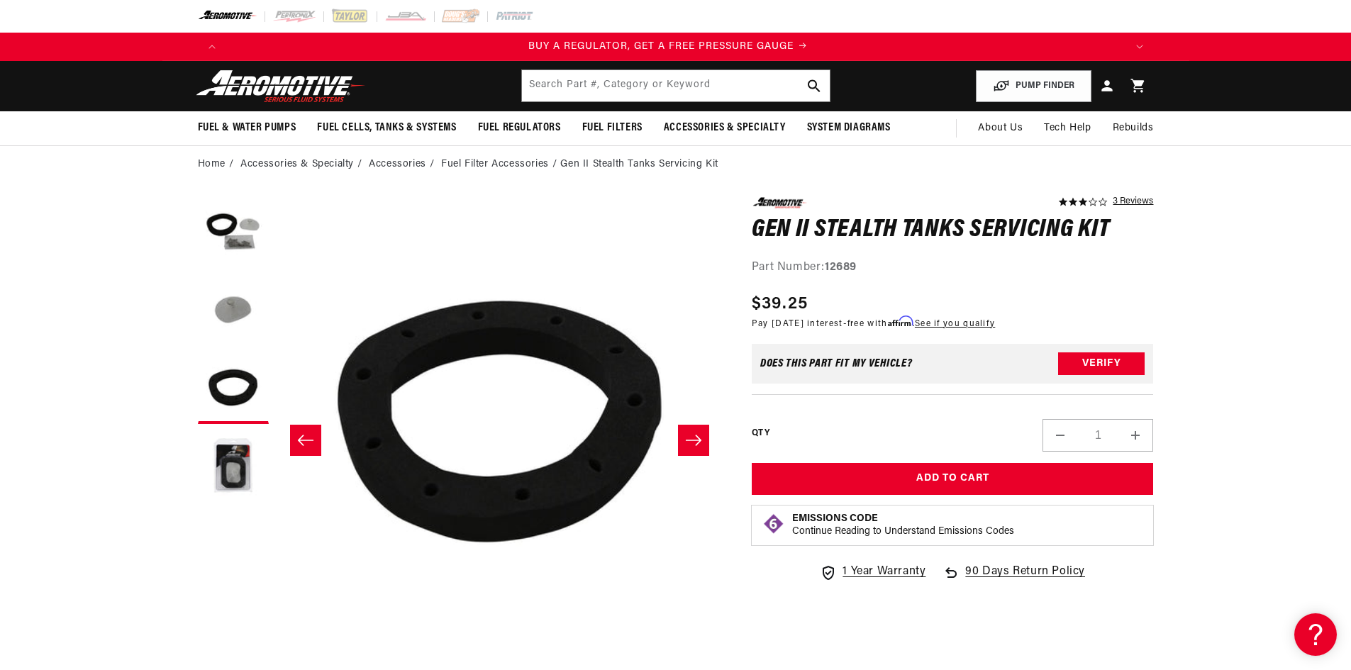
scroll to position [0, 0]
click at [692, 430] on button "Slide right" at bounding box center [693, 440] width 31 height 31
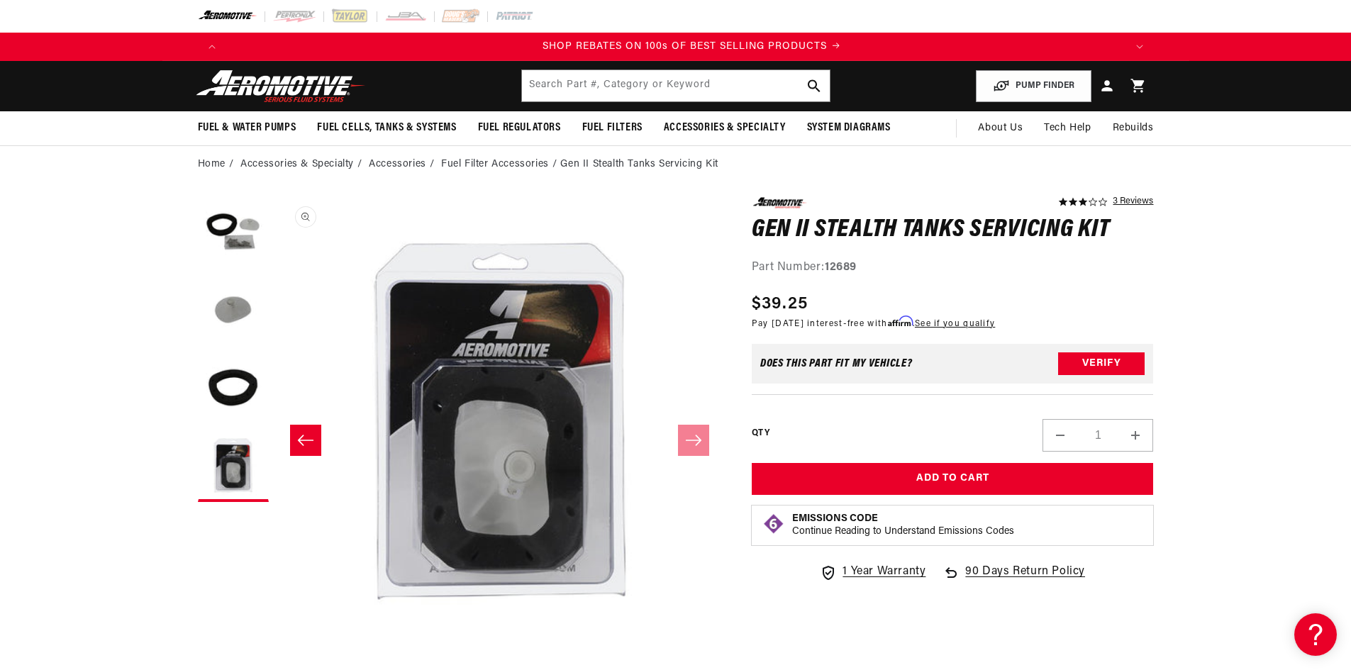
scroll to position [0, 1799]
click at [301, 435] on icon "Slide left" at bounding box center [305, 440] width 17 height 14
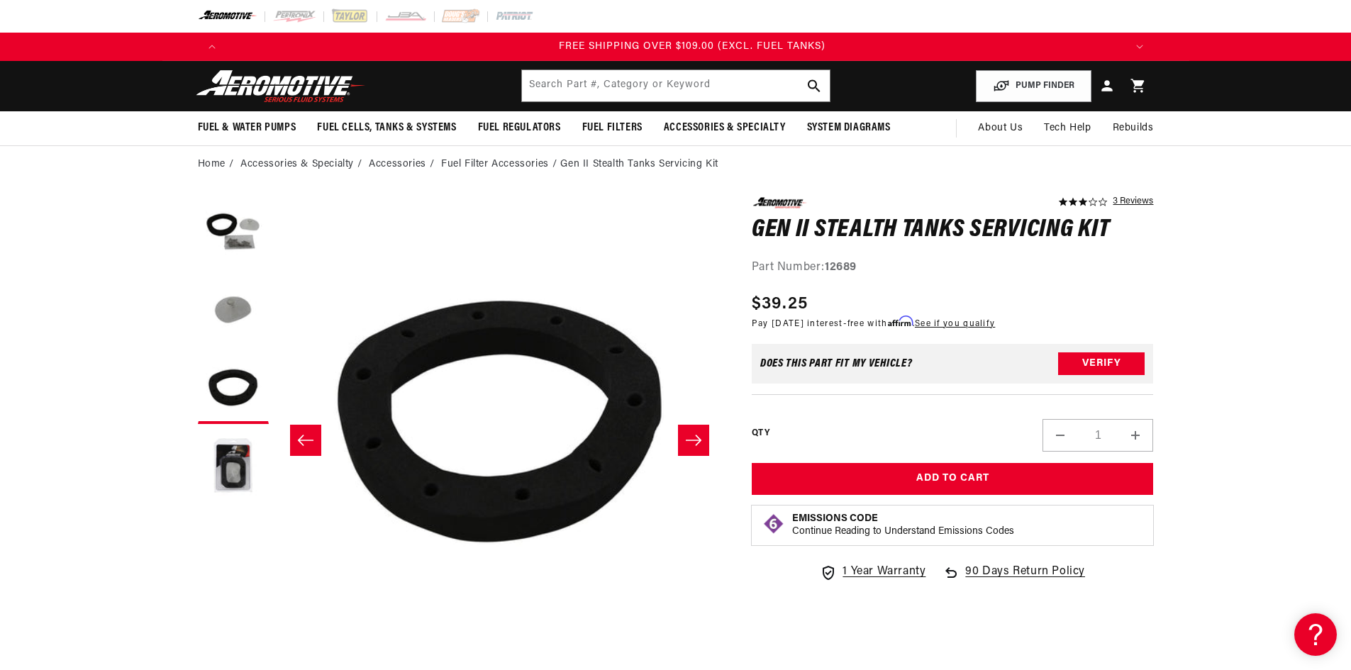
scroll to position [0, 2698]
click at [304, 436] on icon "Slide left" at bounding box center [305, 440] width 17 height 14
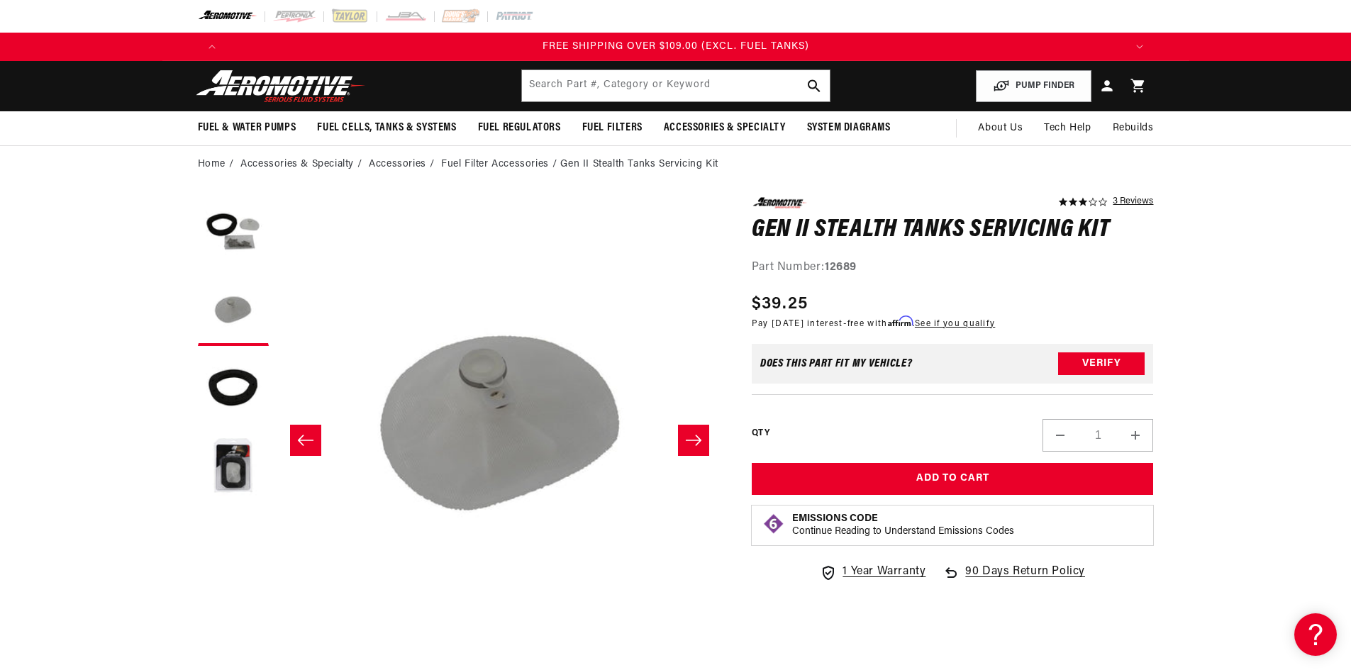
click at [304, 436] on icon "Slide left" at bounding box center [305, 440] width 17 height 14
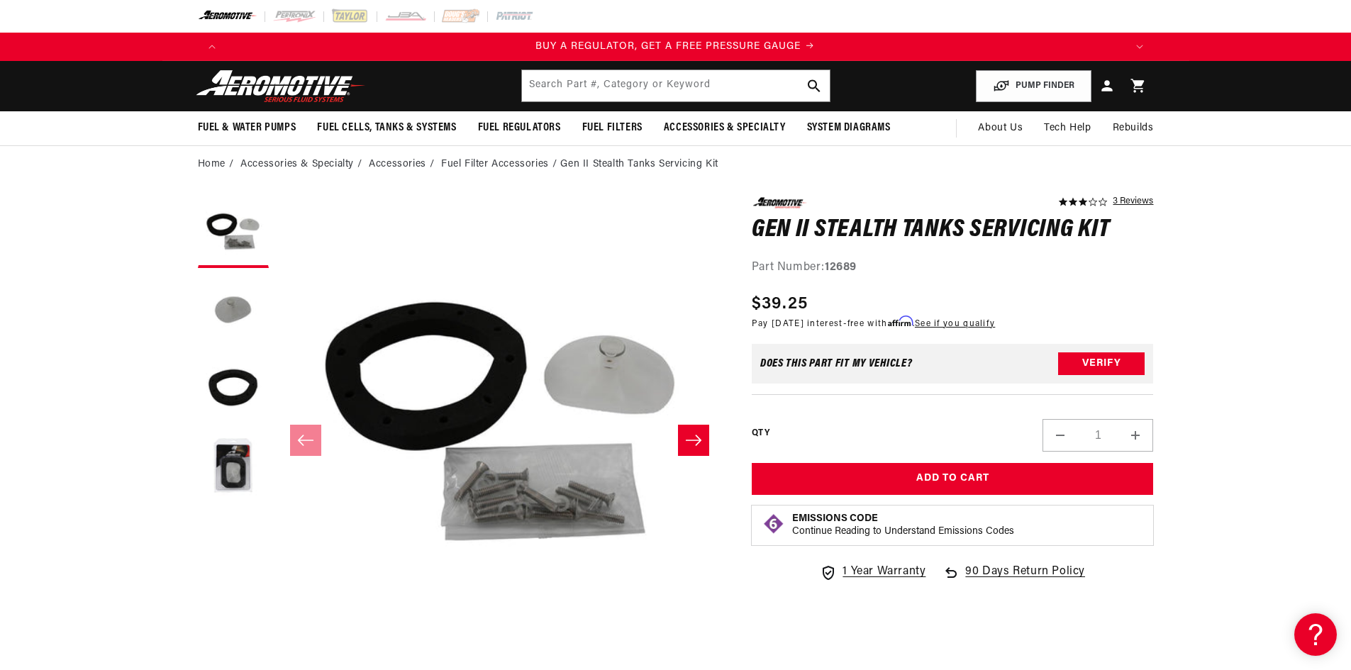
scroll to position [0, 0]
click at [696, 434] on icon "Slide right" at bounding box center [693, 440] width 17 height 14
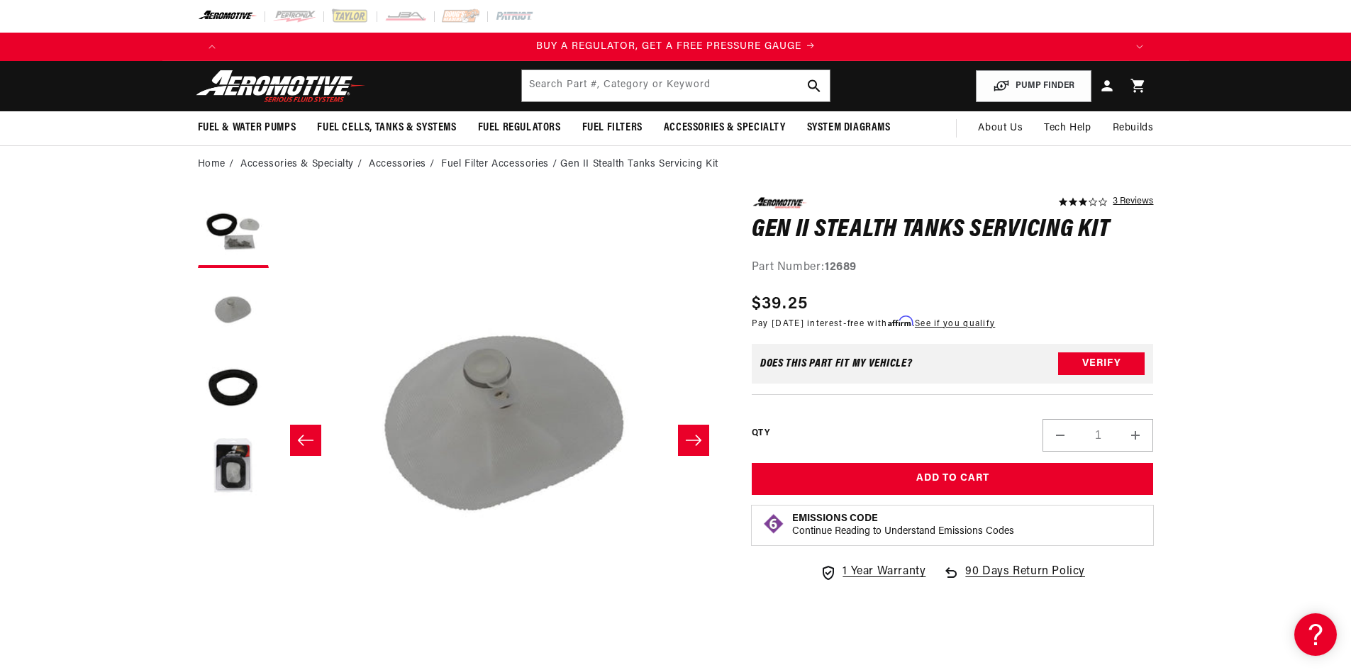
scroll to position [0, 448]
click at [692, 433] on icon "Slide right" at bounding box center [693, 440] width 17 height 14
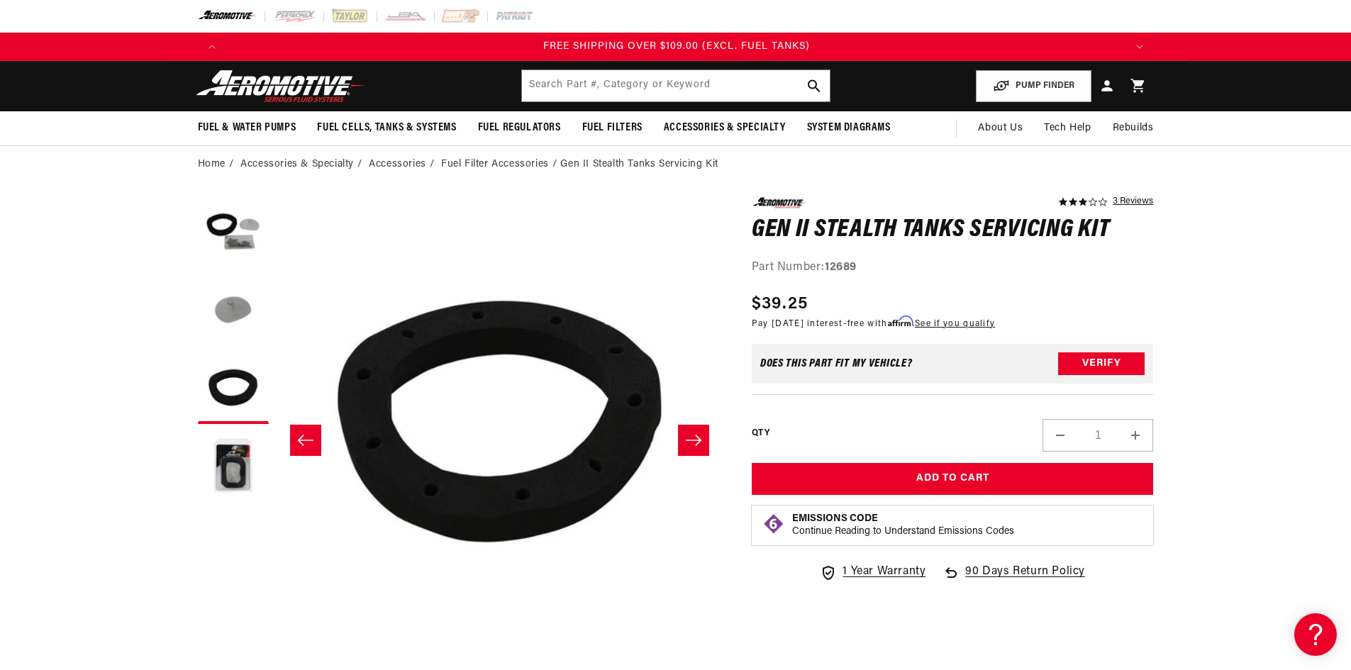
scroll to position [0, 2698]
click at [1114, 360] on button "Verify" at bounding box center [1101, 363] width 87 height 23
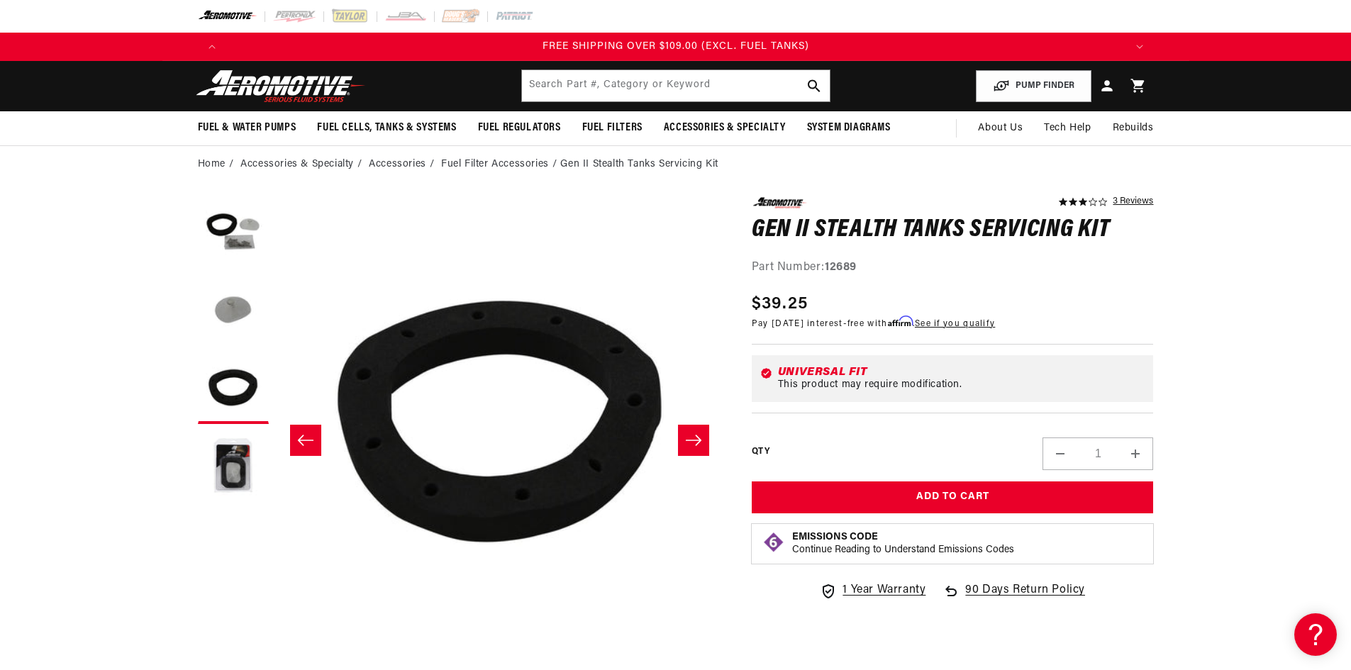
click at [686, 437] on icon "Slide right" at bounding box center [693, 440] width 17 height 14
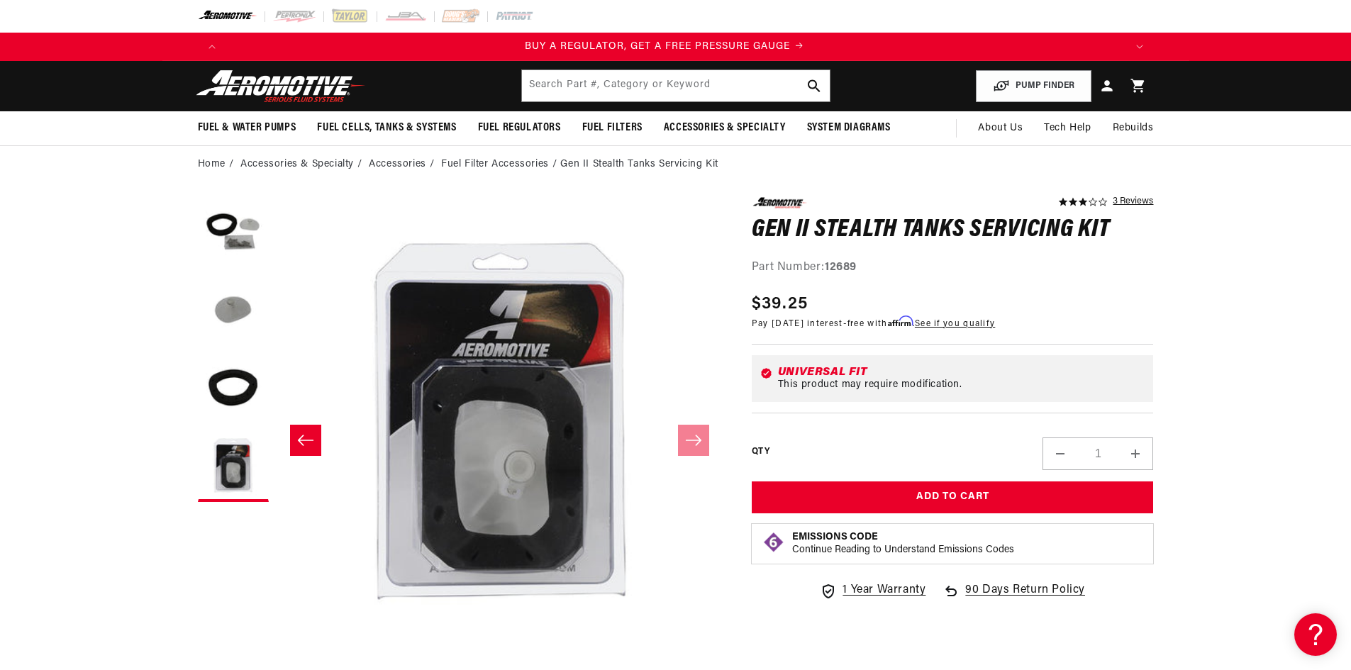
scroll to position [0, 0]
click at [313, 429] on button "Slide left" at bounding box center [305, 440] width 31 height 31
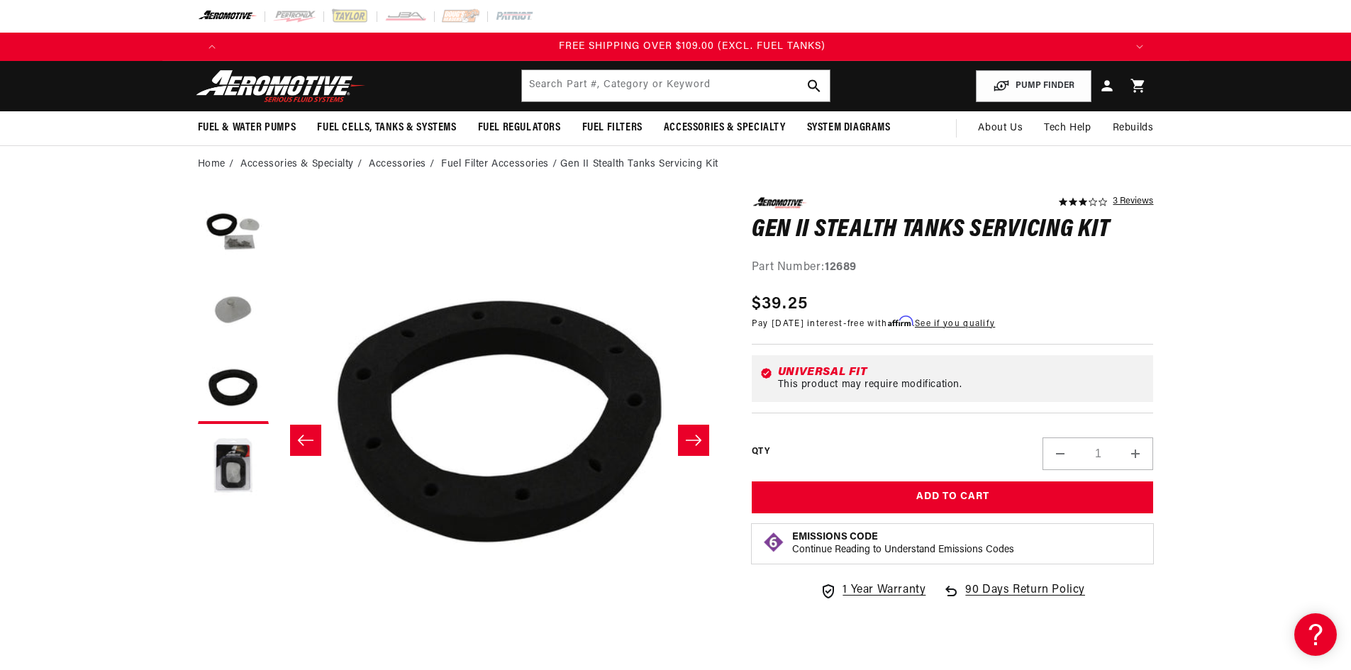
scroll to position [0, 2698]
